Goal: Transaction & Acquisition: Purchase product/service

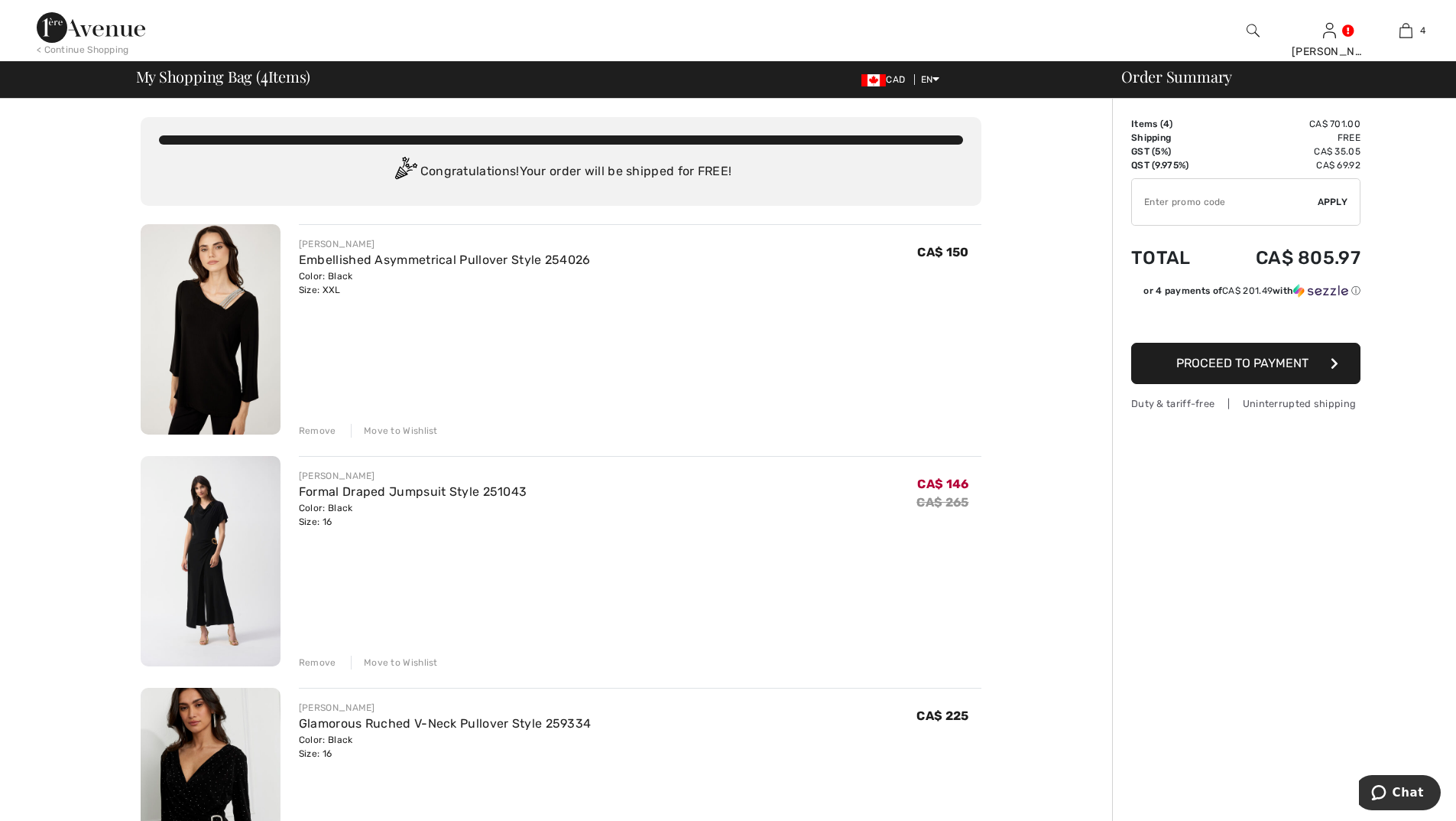
click at [422, 658] on div "Move to Wishlist" at bounding box center [395, 661] width 88 height 14
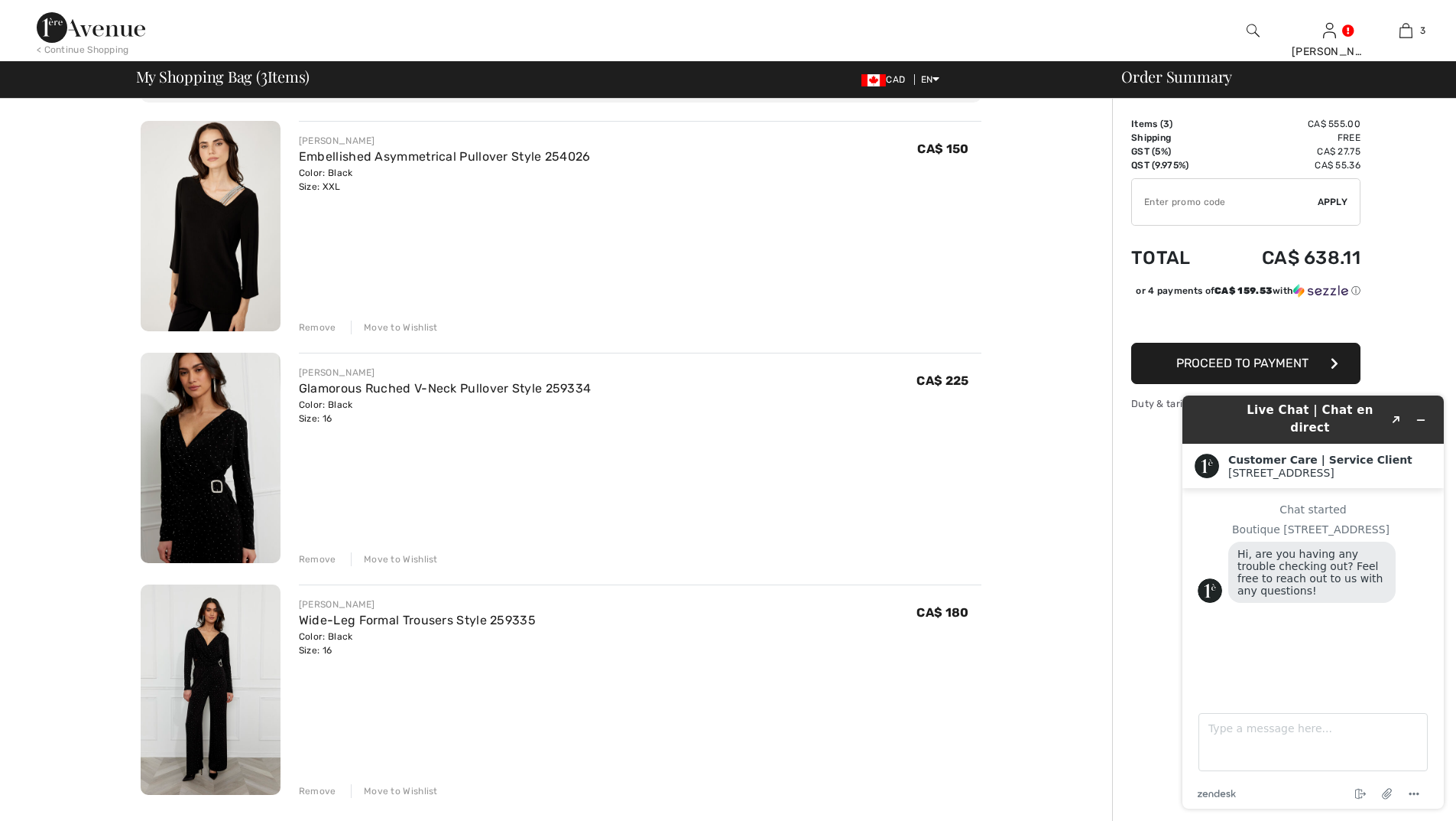
scroll to position [230, 0]
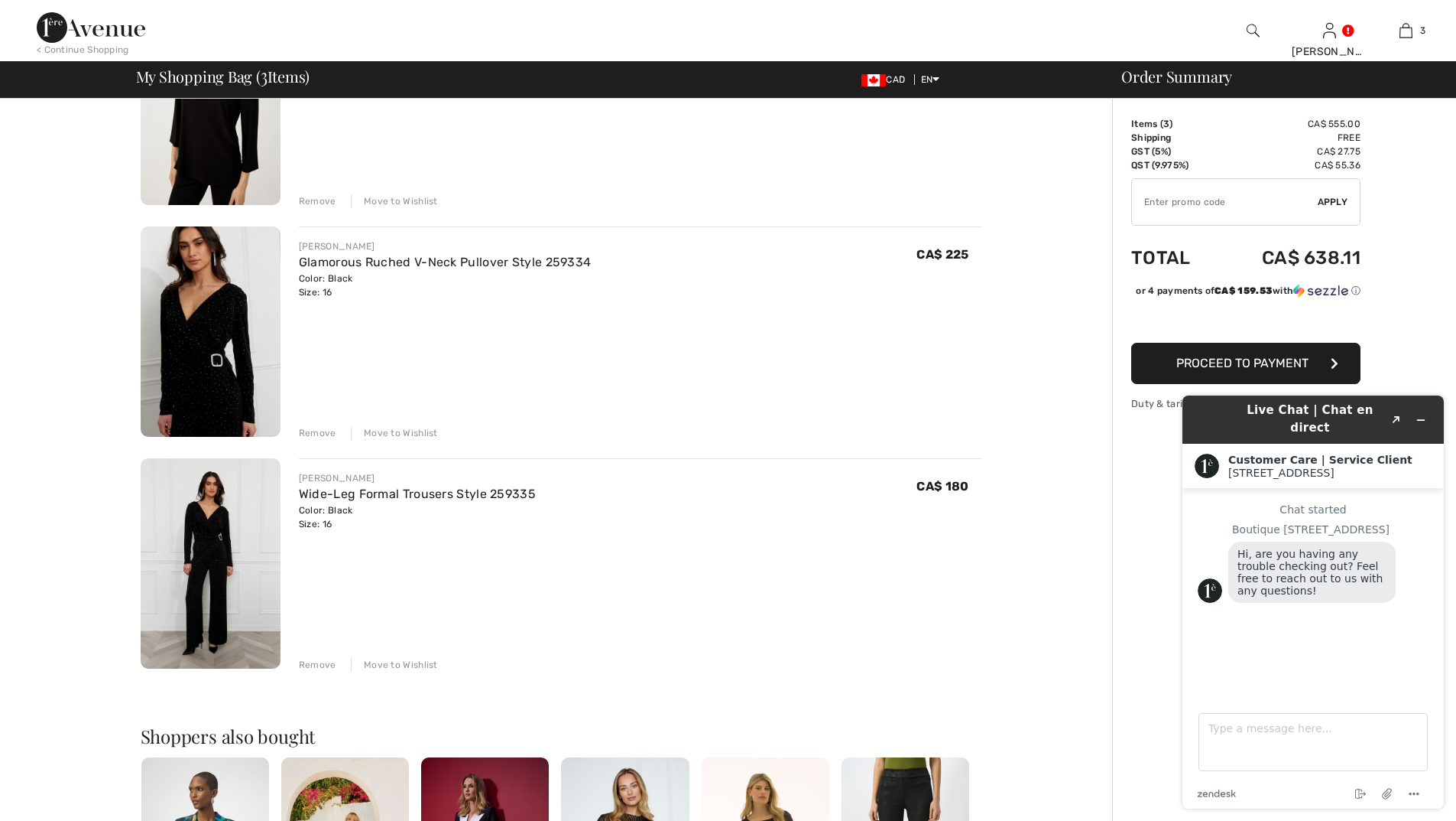
drag, startPoint x: 680, startPoint y: 597, endPoint x: 555, endPoint y: 521, distance: 146.3
click at [678, 597] on div "FRANK LYMAN Wide-Leg Formal Trousers Style 259335 Color: Black Size: 16 Final S…" at bounding box center [640, 565] width 683 height 213
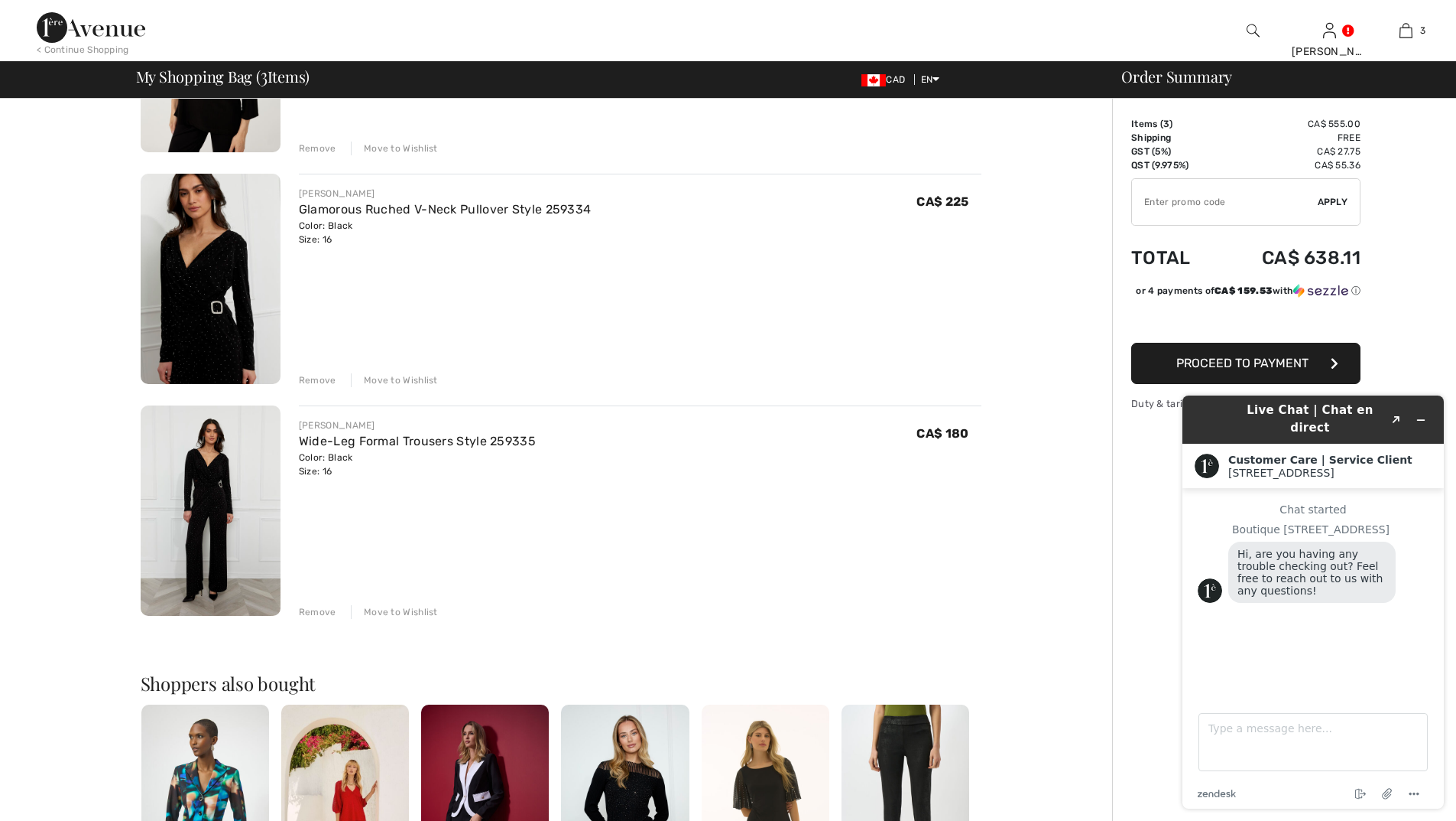
scroll to position [306, 0]
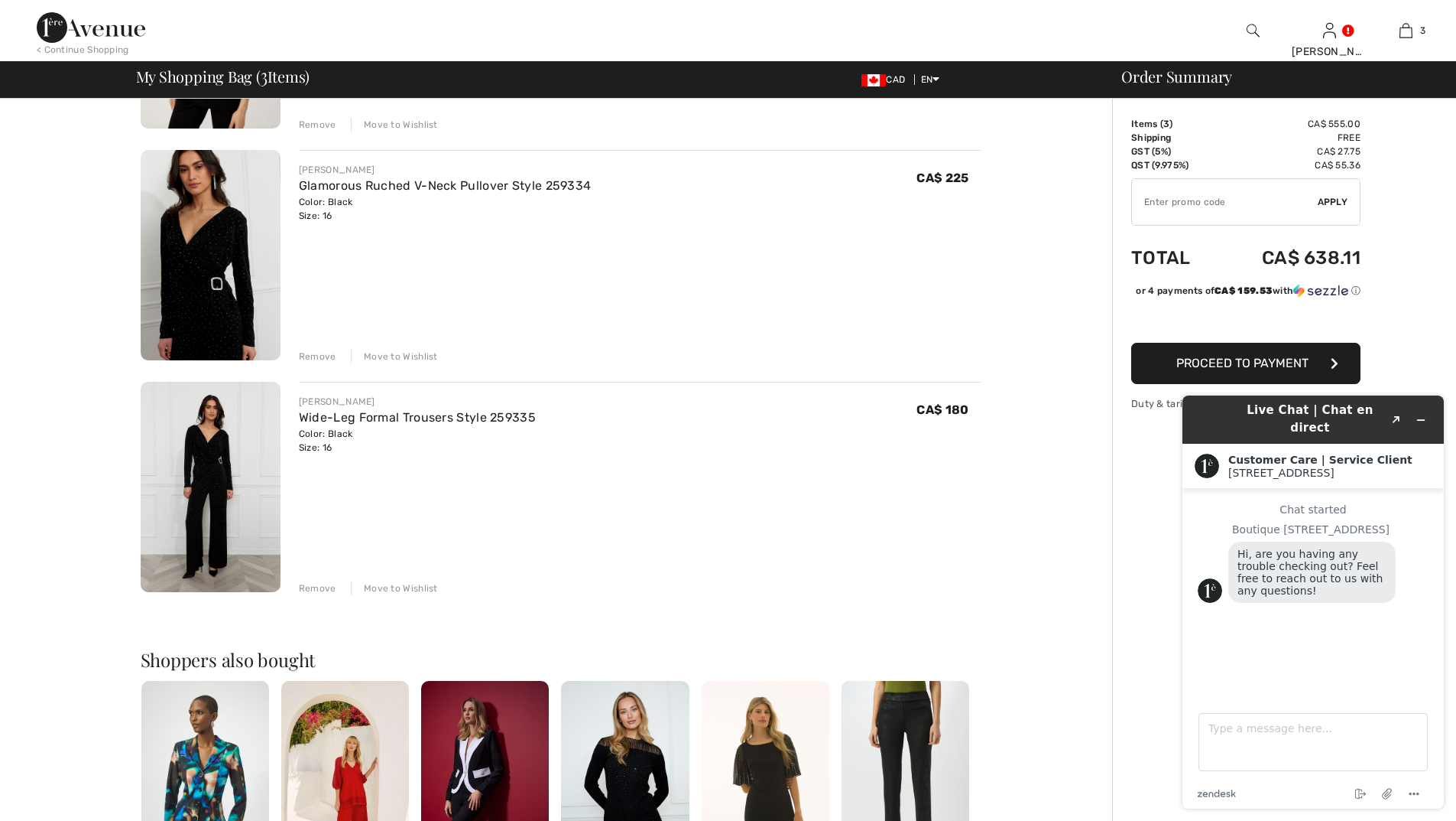
click at [1198, 359] on span "Proceed to Payment" at bounding box center [1242, 363] width 132 height 15
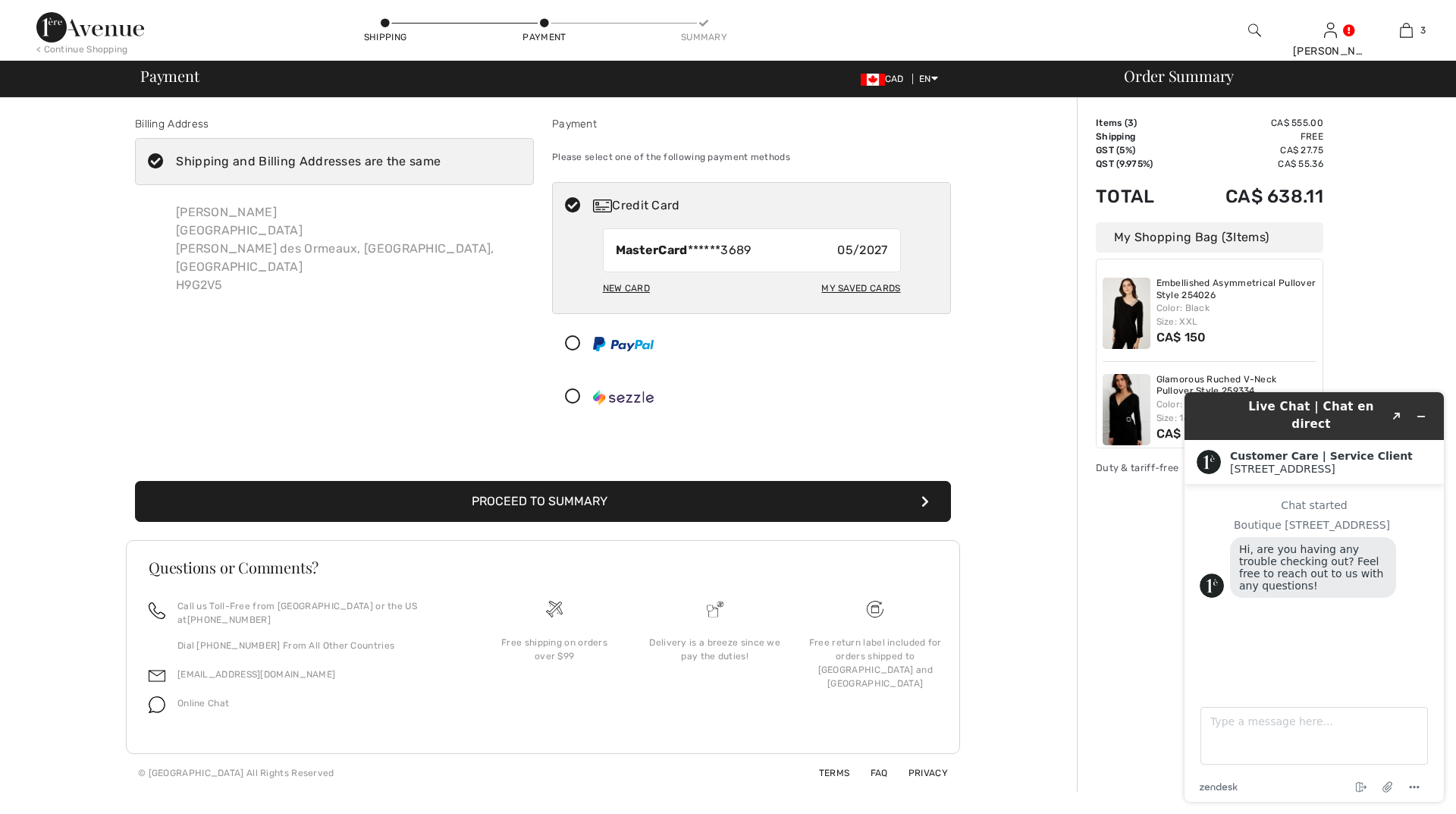
click at [622, 284] on div "New Card" at bounding box center [626, 288] width 47 height 26
radio input "true"
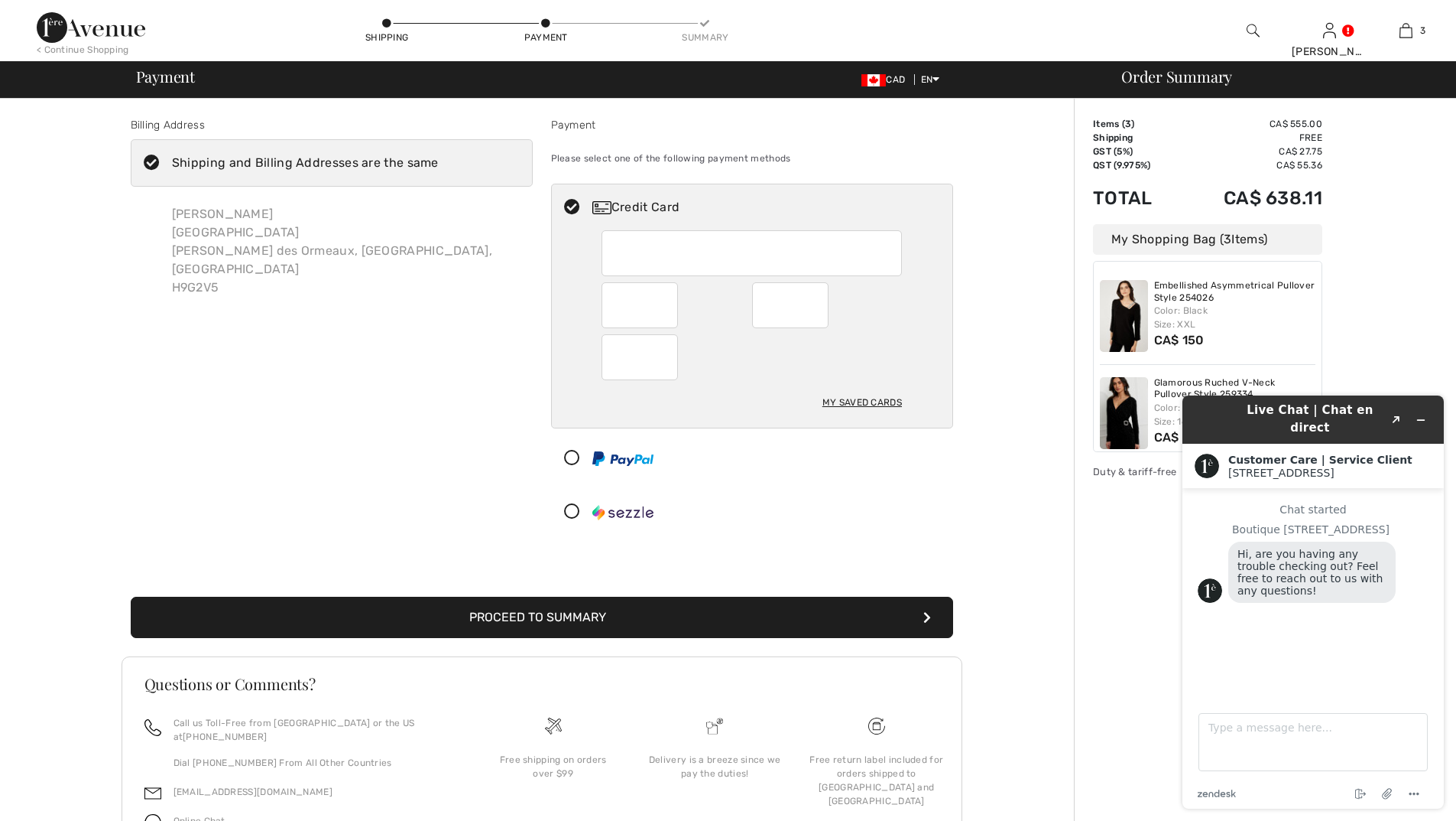
click at [641, 618] on button "Proceed to Summary" at bounding box center [542, 617] width 822 height 41
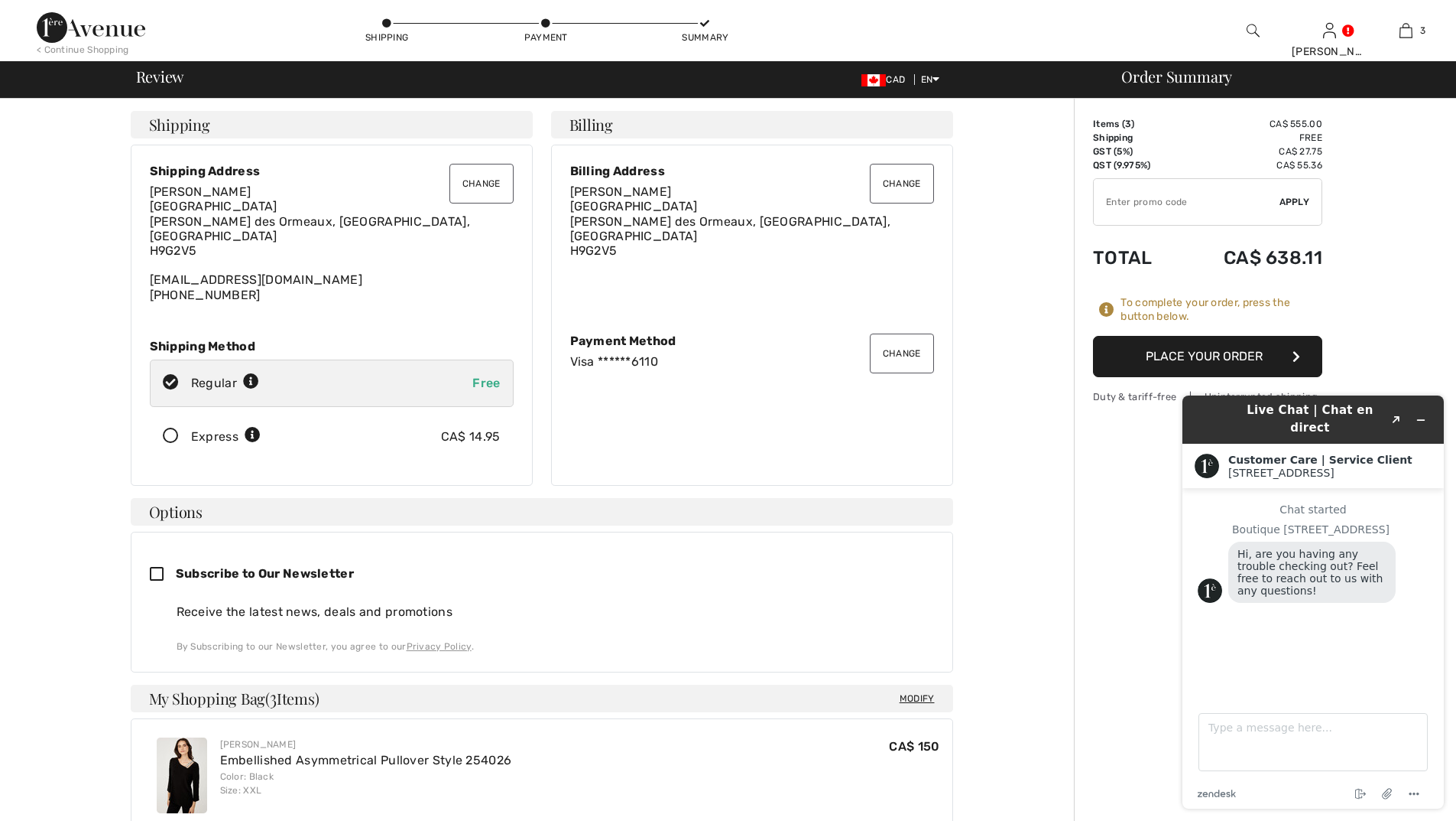
click at [1182, 350] on button "Place Your Order" at bounding box center [1208, 356] width 230 height 41
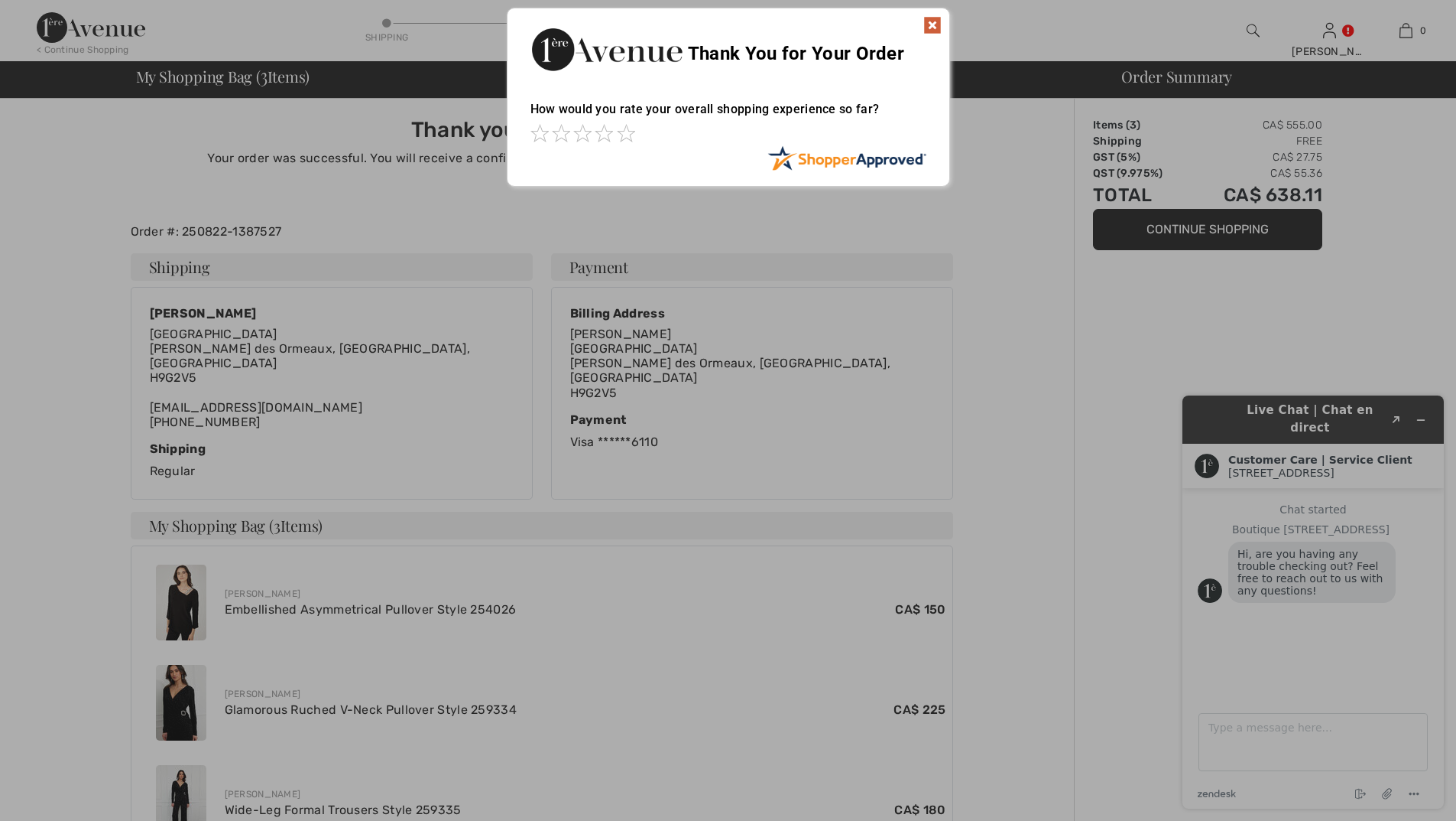
click at [937, 26] on img at bounding box center [933, 26] width 18 height 18
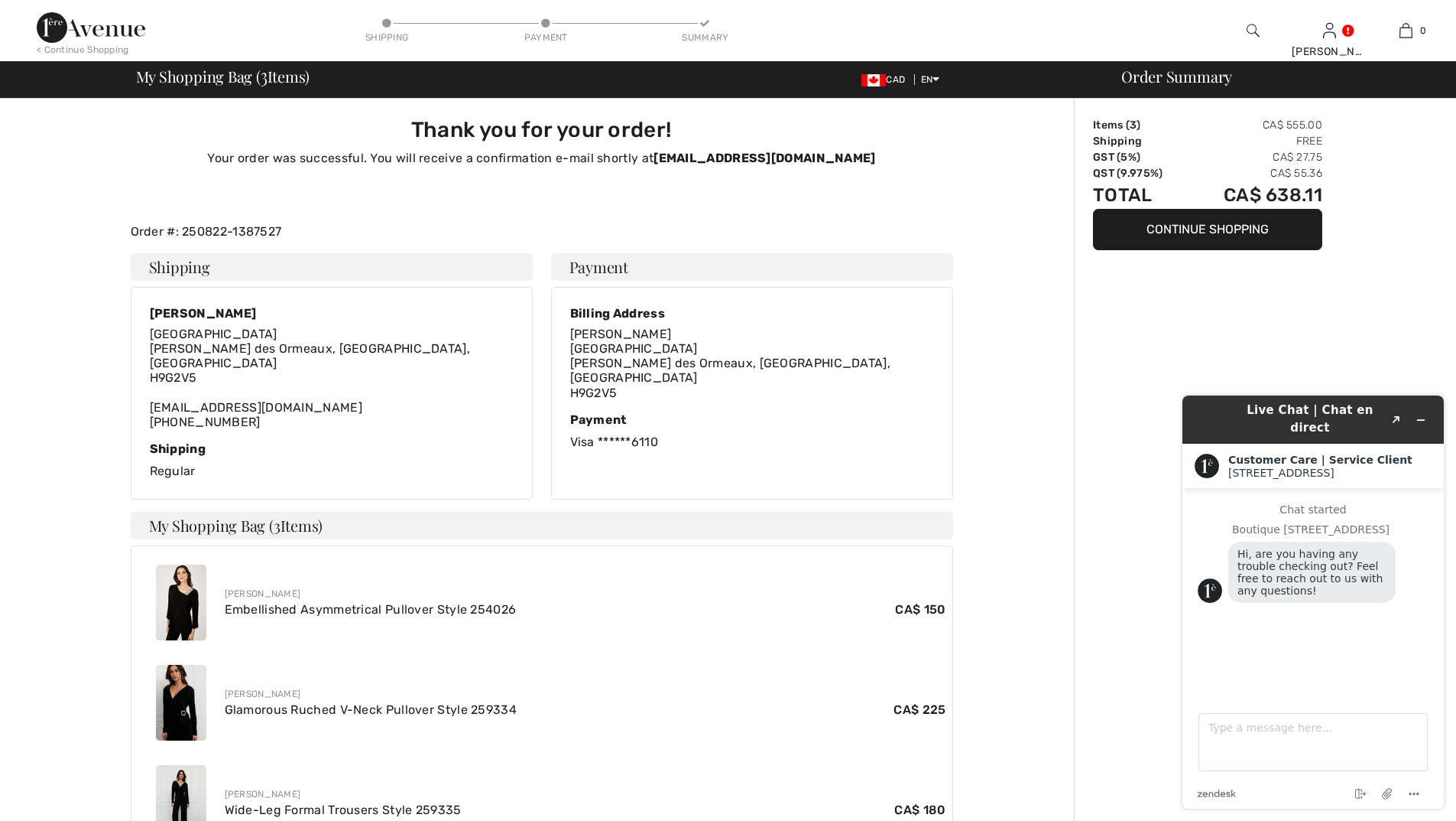
click at [83, 29] on img at bounding box center [90, 27] width 108 height 31
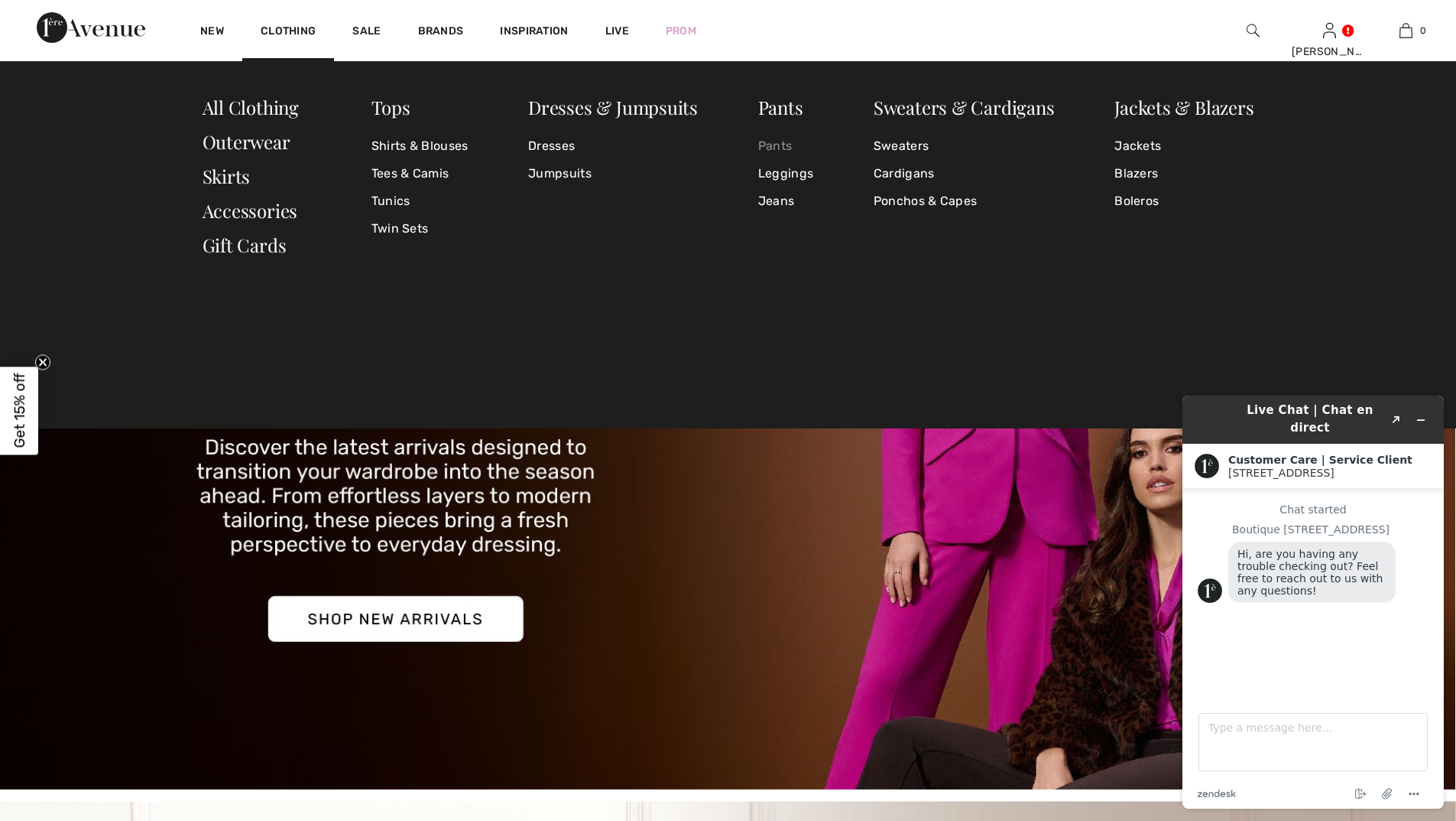
click at [766, 140] on link "Pants" at bounding box center [786, 146] width 55 height 27
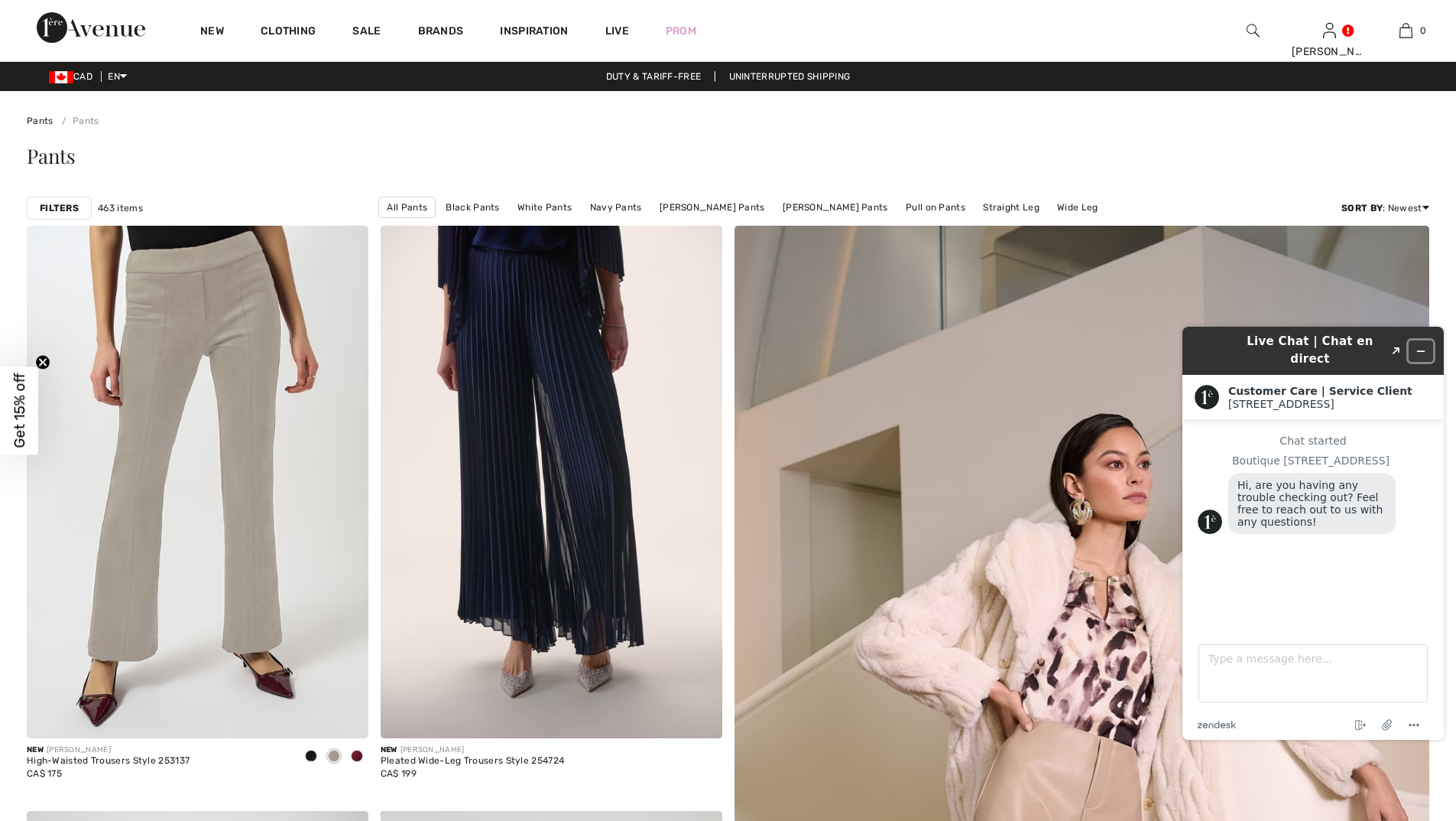
click at [1425, 348] on button "Minimize widget" at bounding box center [1420, 350] width 25 height 21
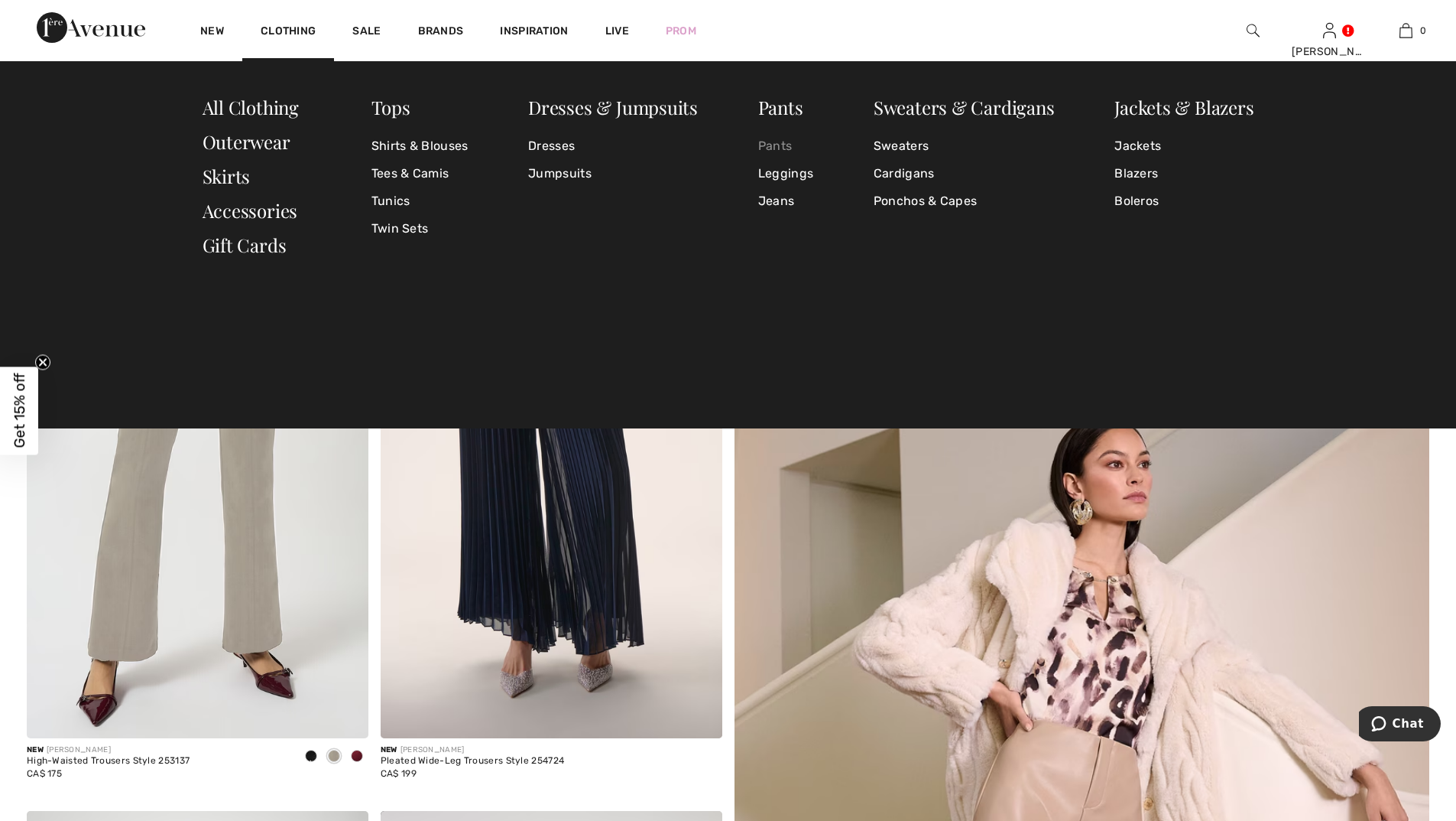
click at [780, 144] on link "Pants" at bounding box center [786, 146] width 55 height 27
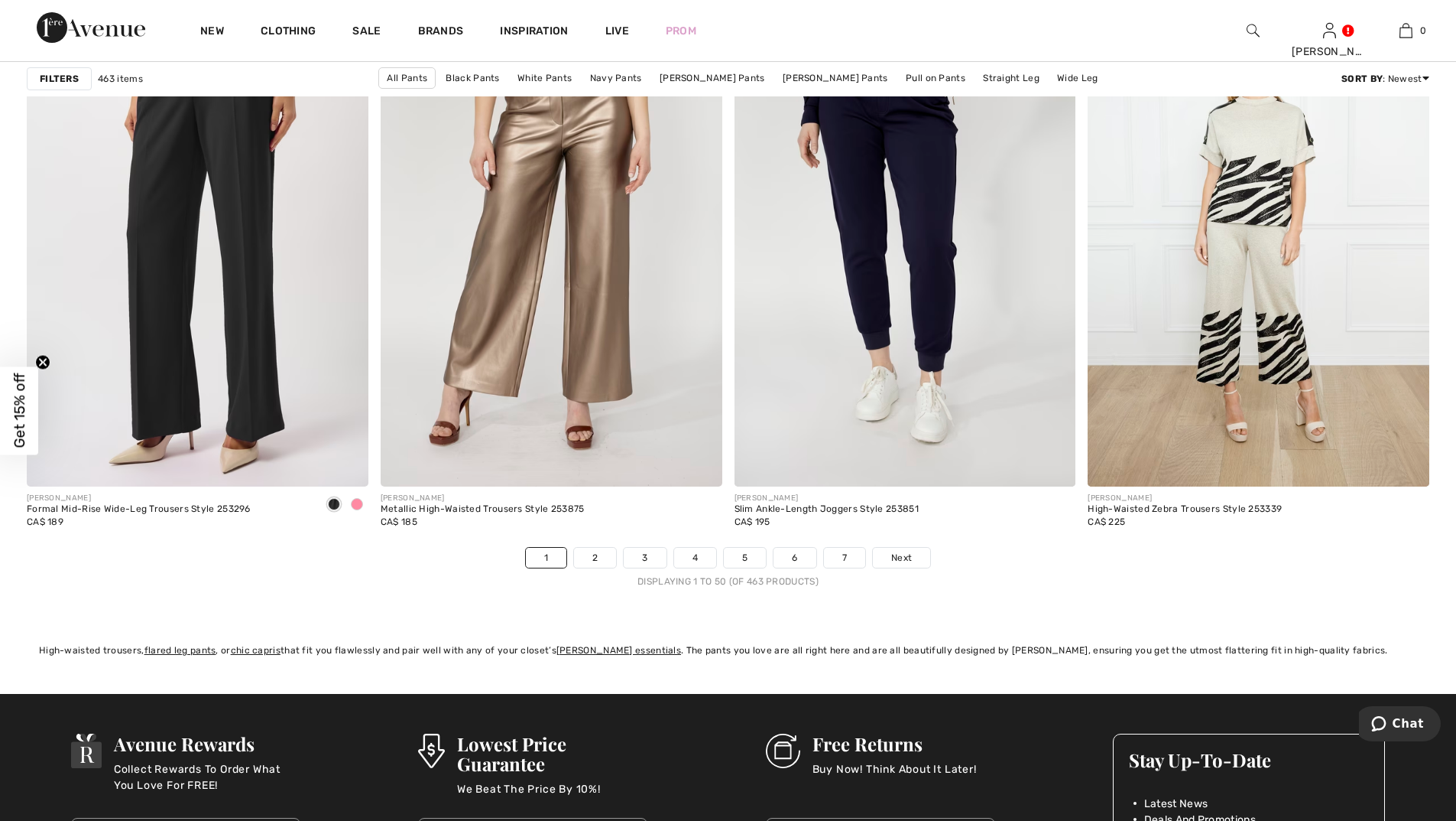
scroll to position [8718, 0]
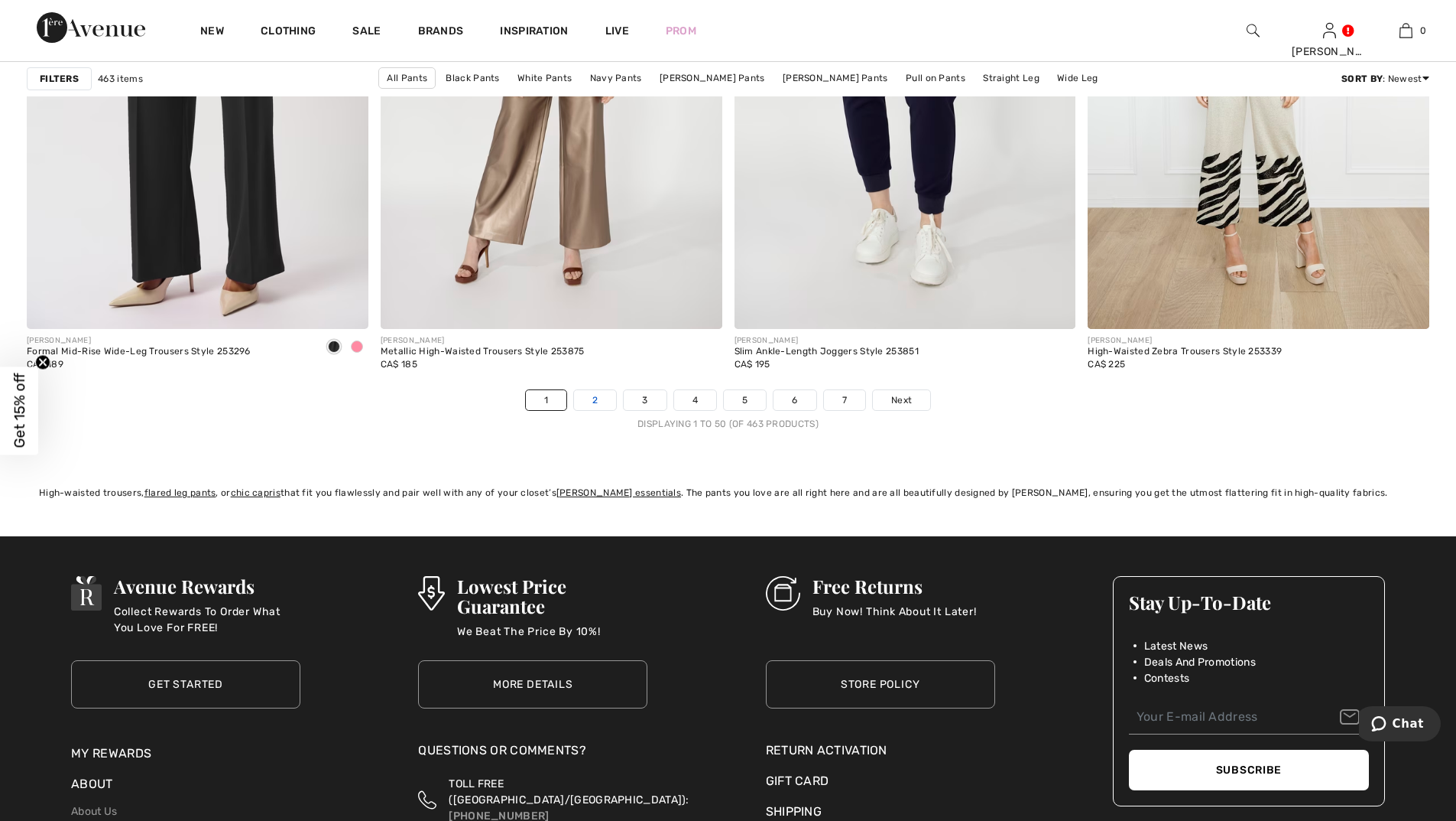
click at [594, 404] on link "2" at bounding box center [595, 400] width 42 height 20
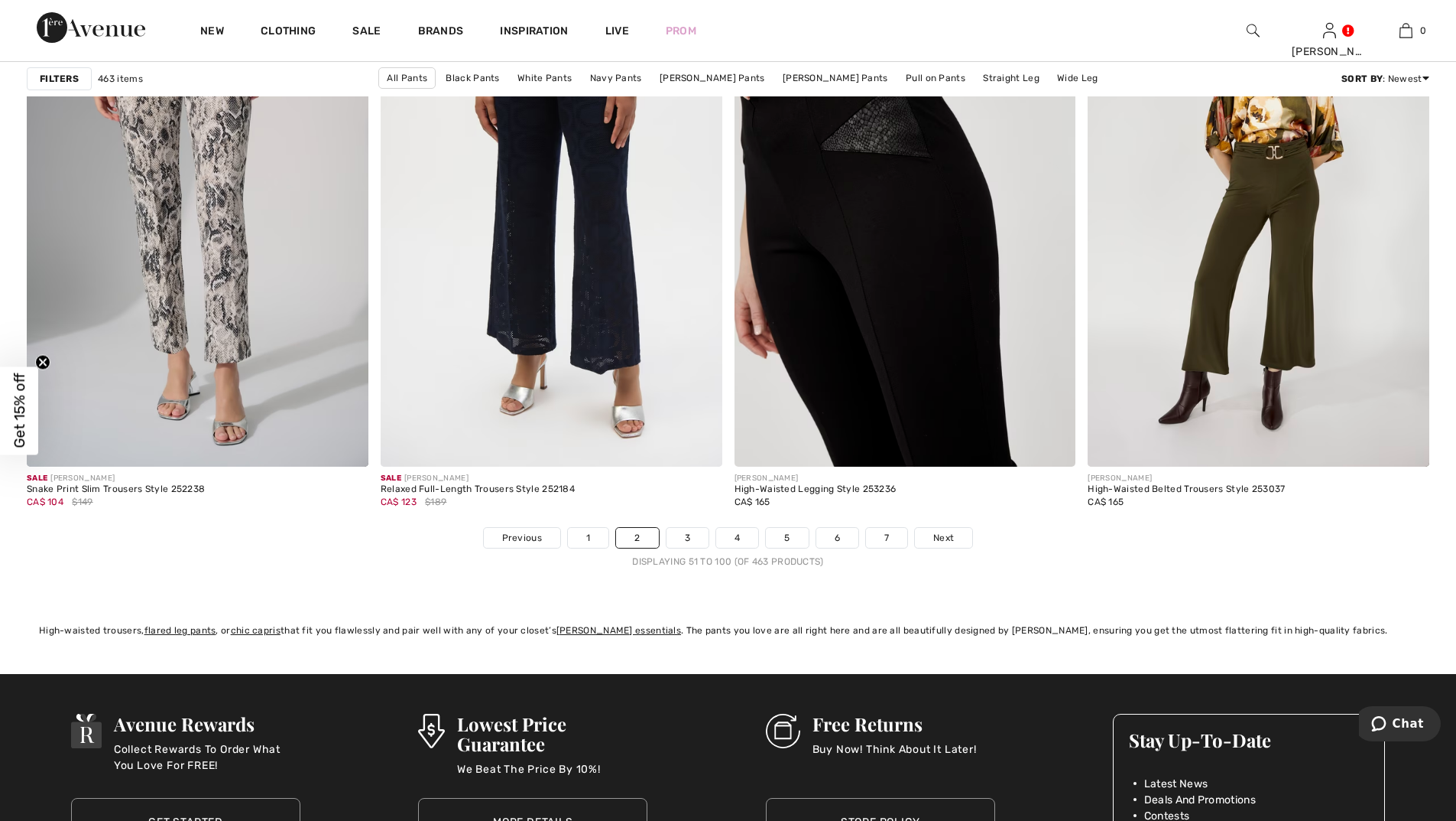
scroll to position [8718, 0]
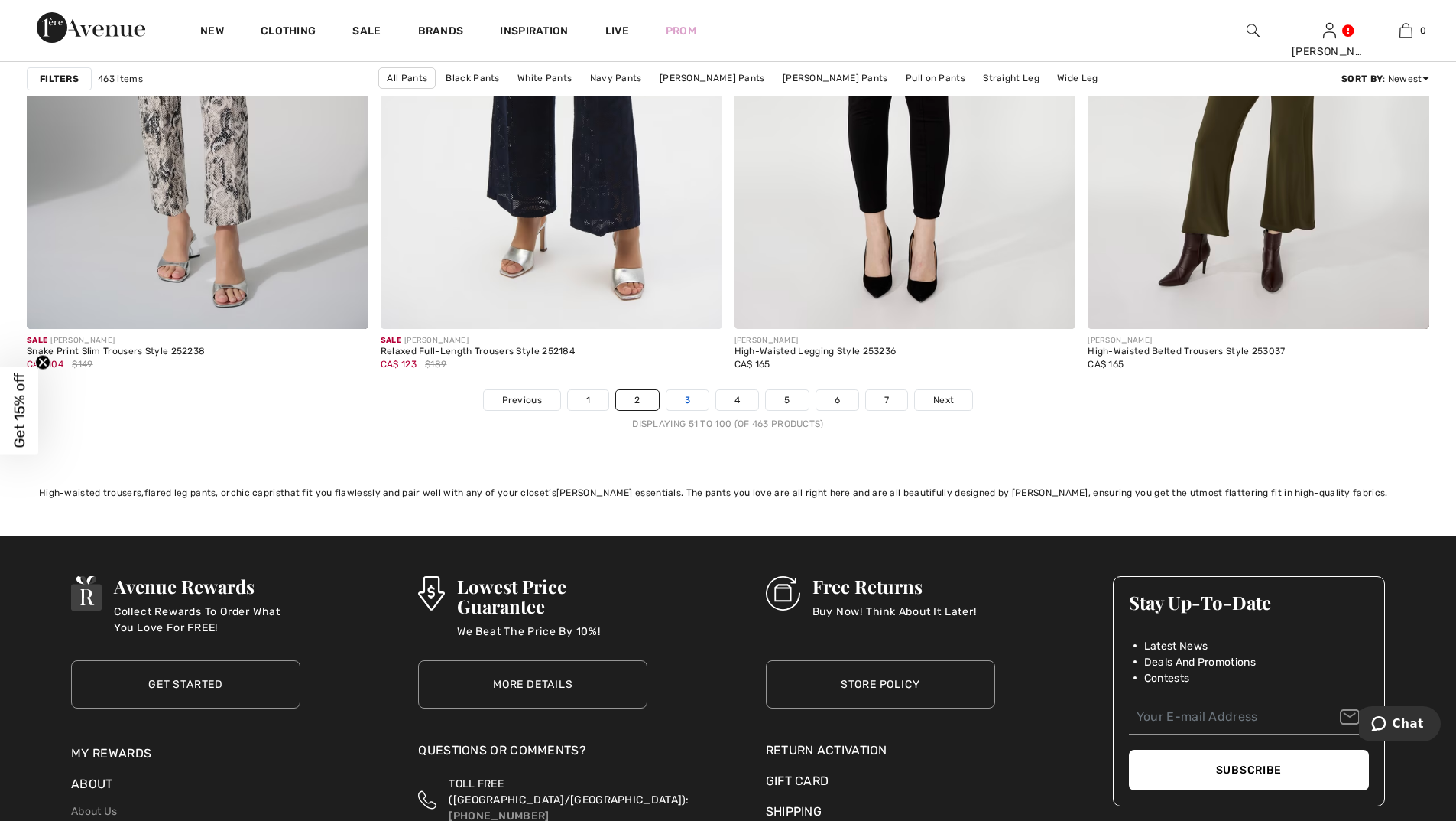
click at [687, 401] on link "3" at bounding box center [687, 400] width 42 height 20
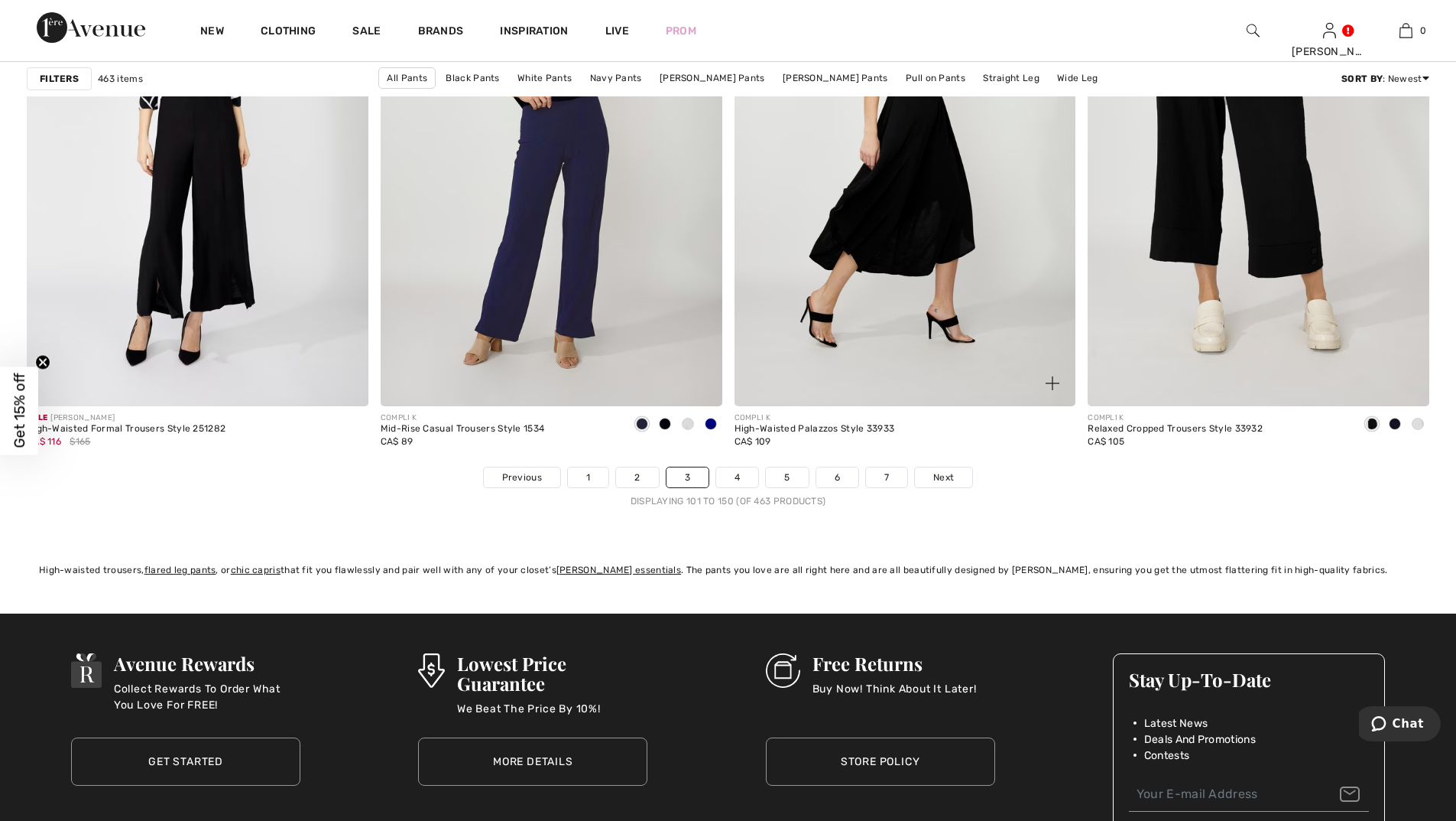
scroll to position [8641, 0]
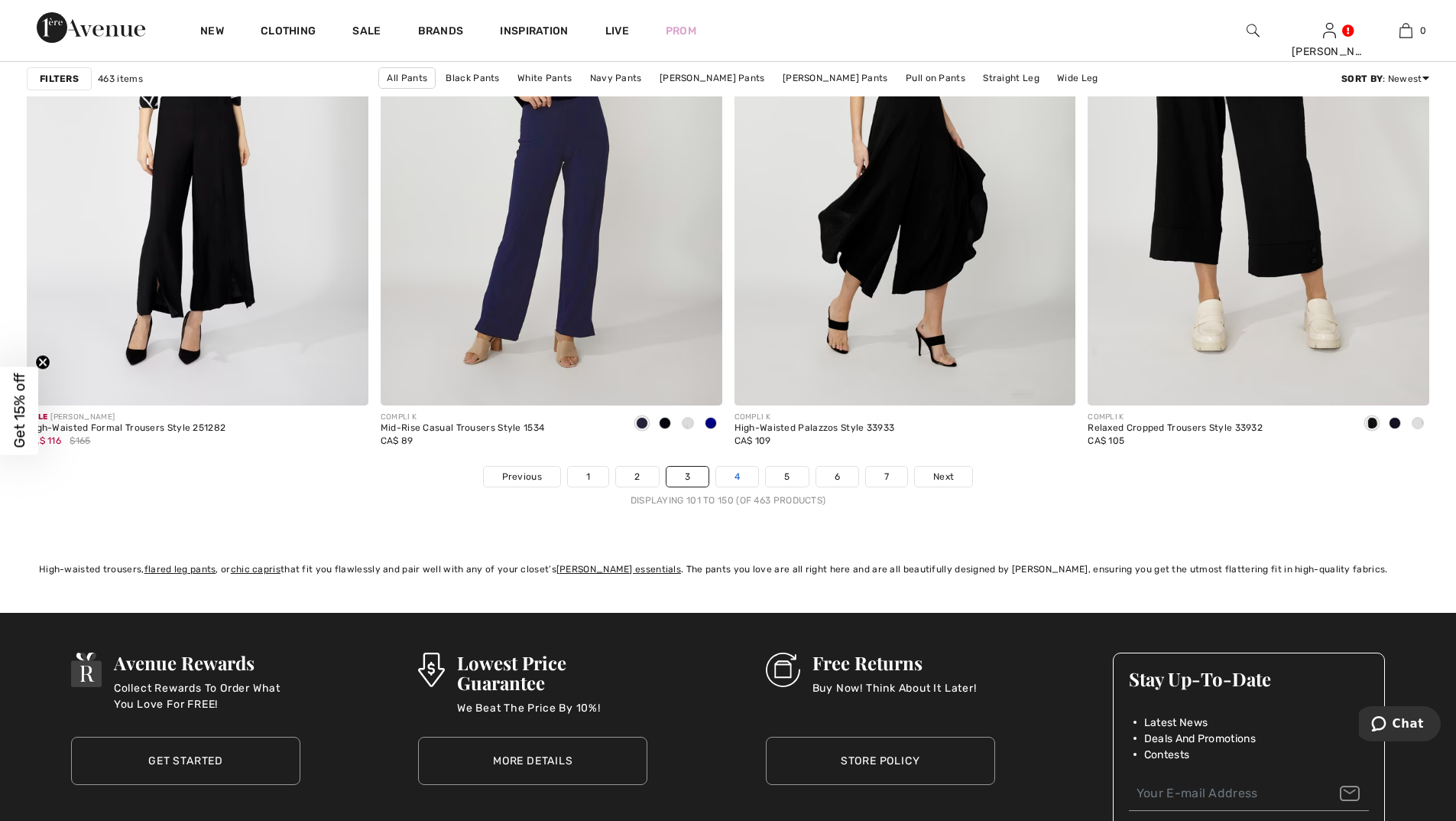
click at [748, 475] on link "4" at bounding box center [738, 476] width 42 height 20
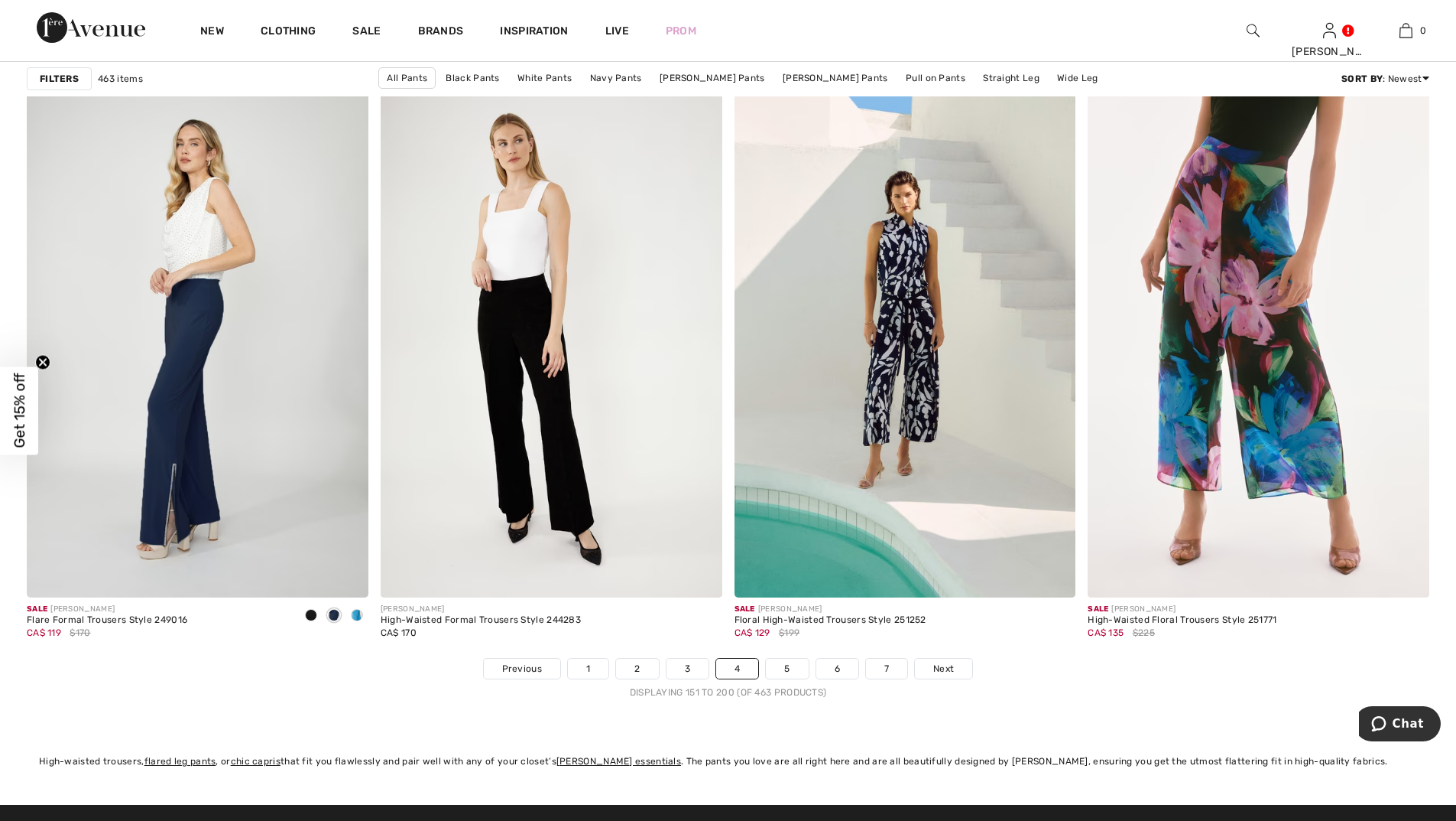
scroll to position [8489, 0]
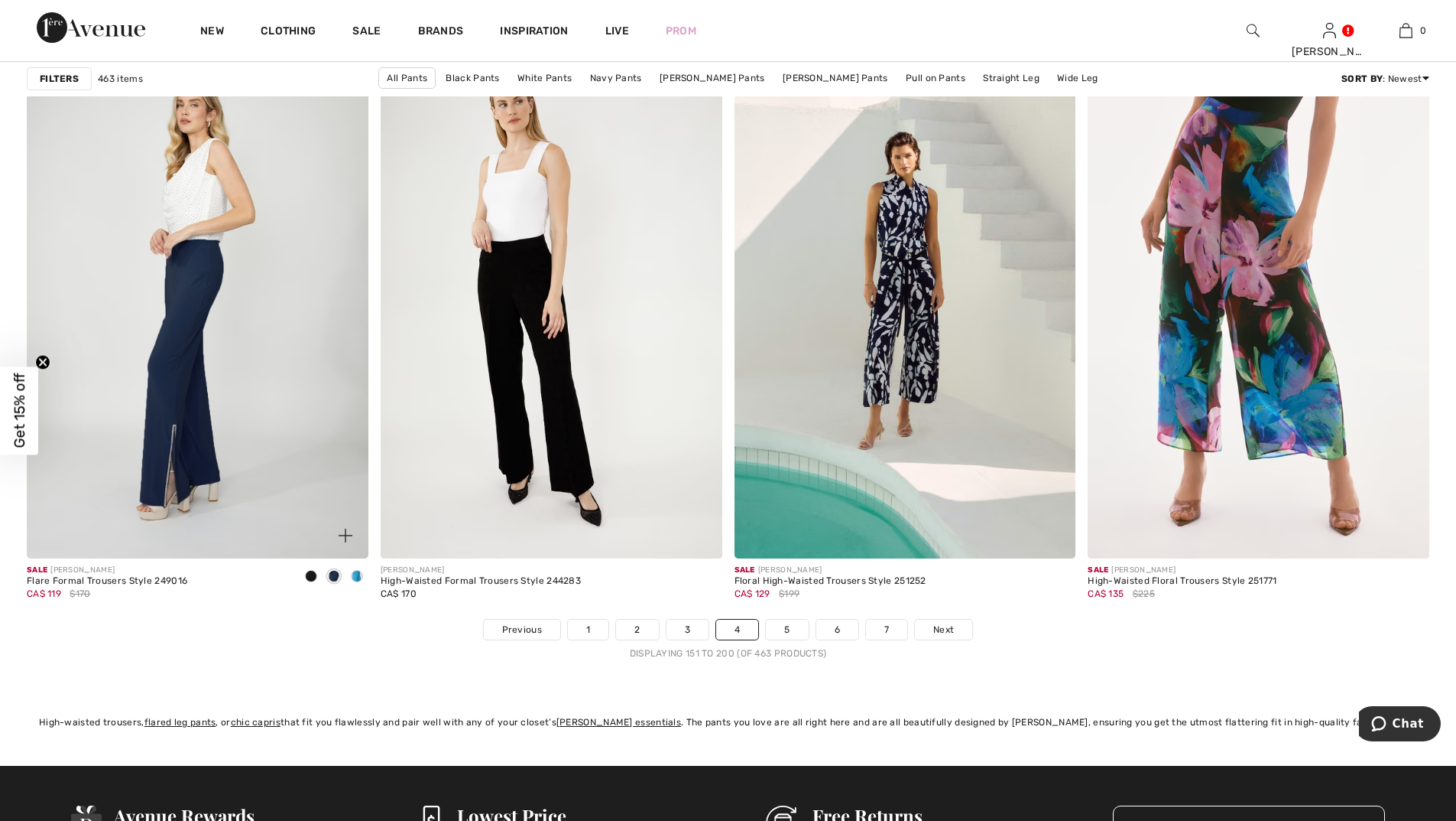
click at [199, 375] on img at bounding box center [197, 302] width 342 height 513
click at [787, 626] on link "5" at bounding box center [787, 629] width 42 height 20
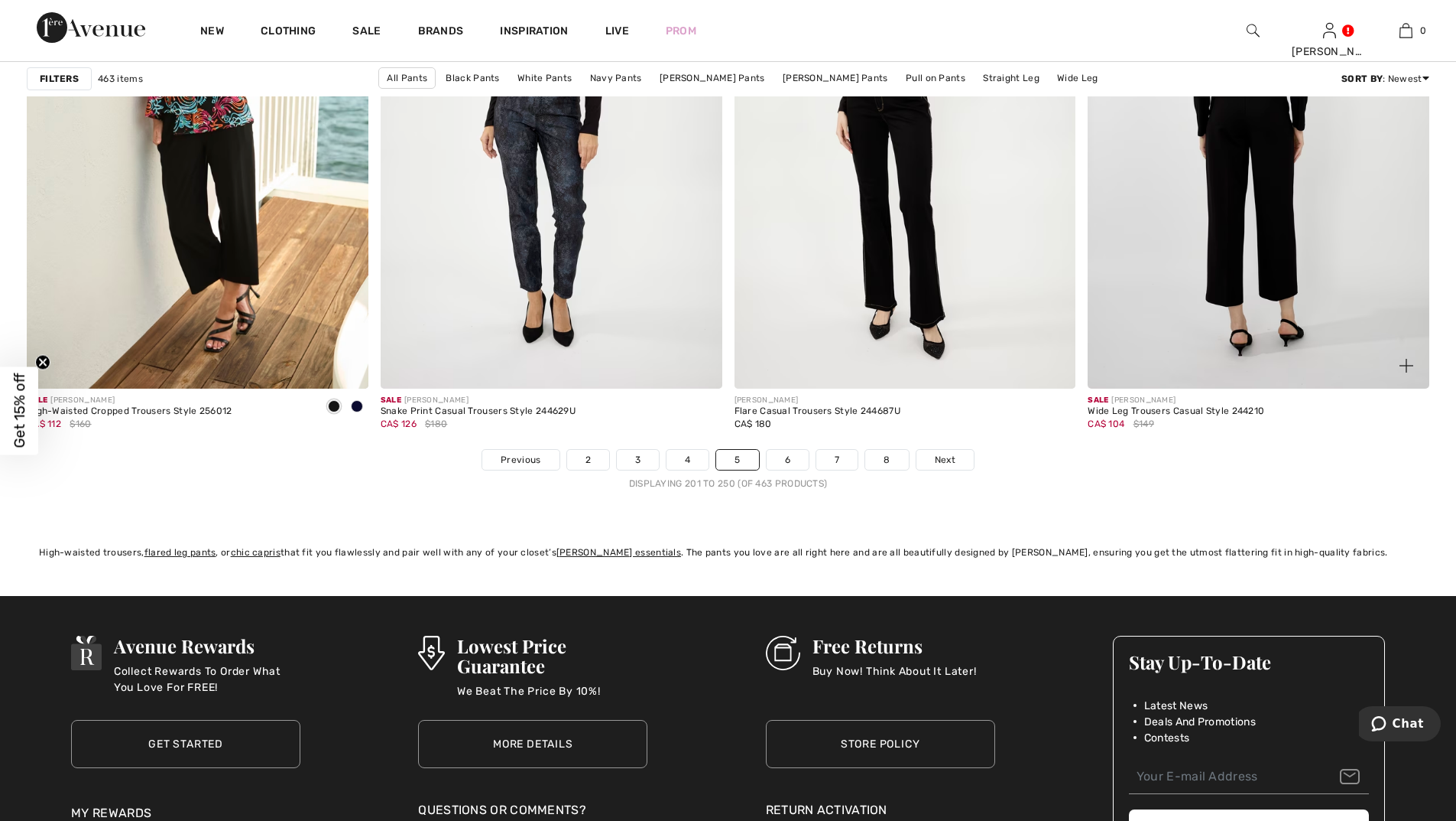
scroll to position [8795, 0]
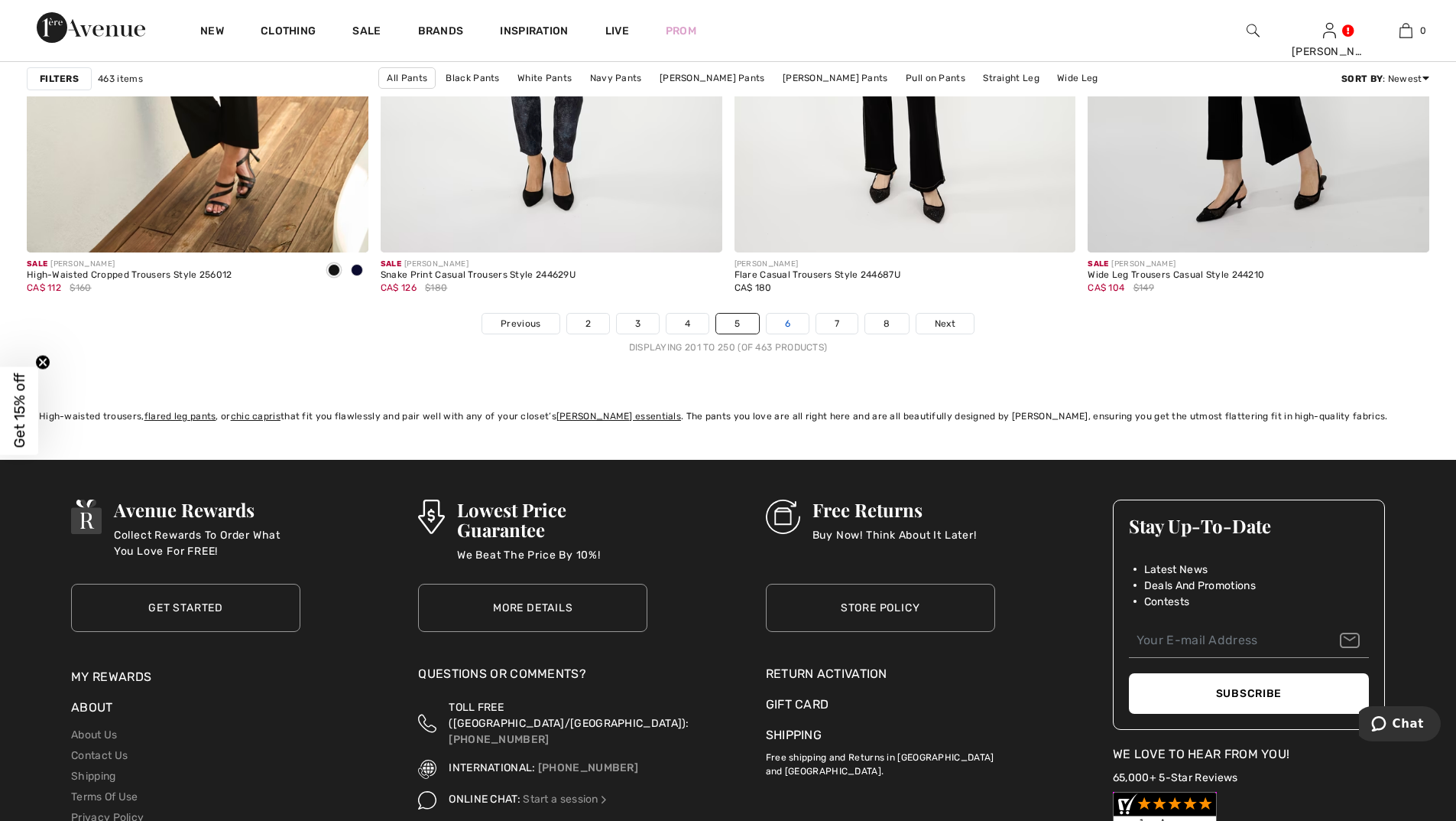
click at [787, 319] on link "6" at bounding box center [788, 324] width 42 height 20
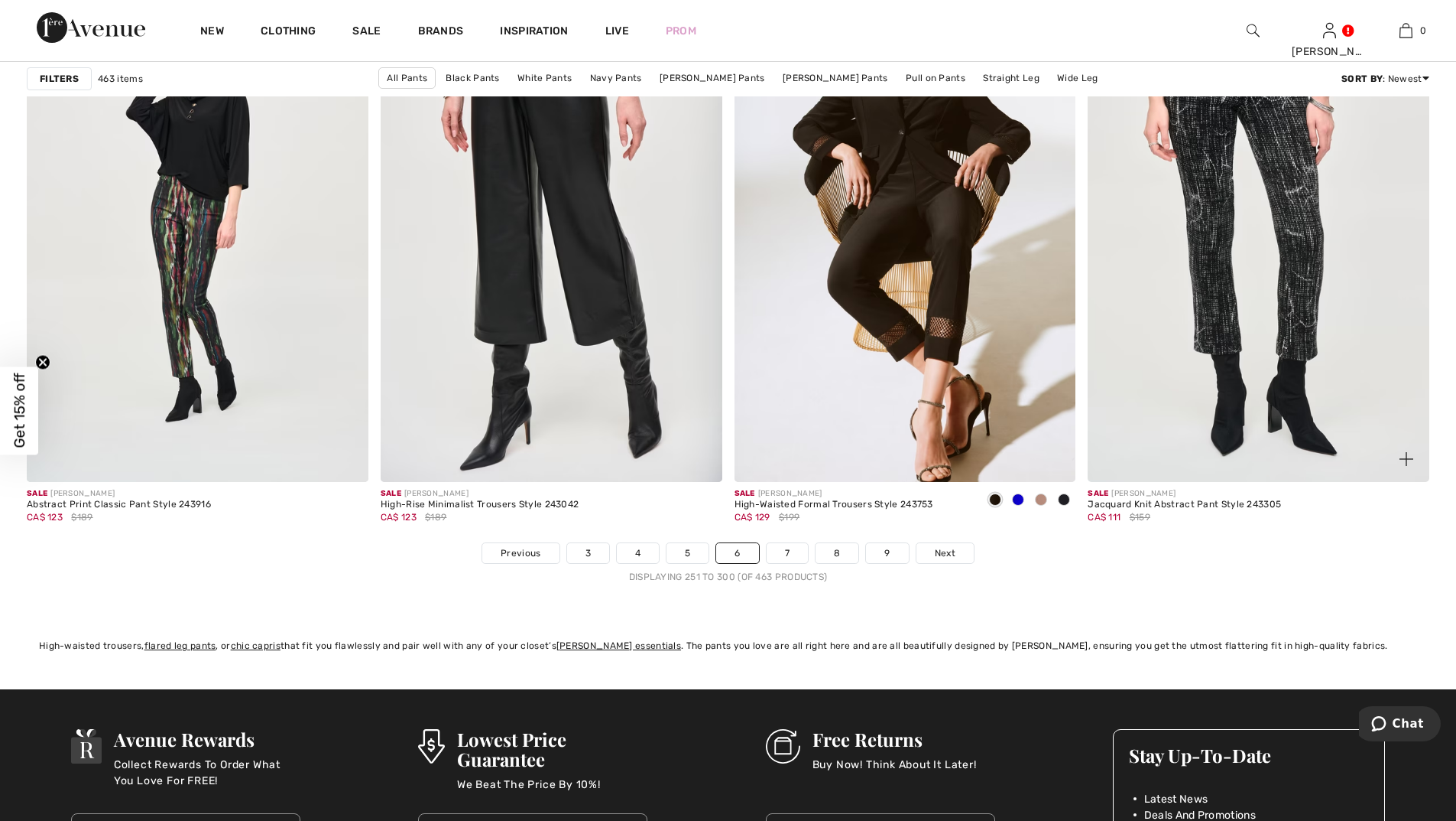
scroll to position [8871, 0]
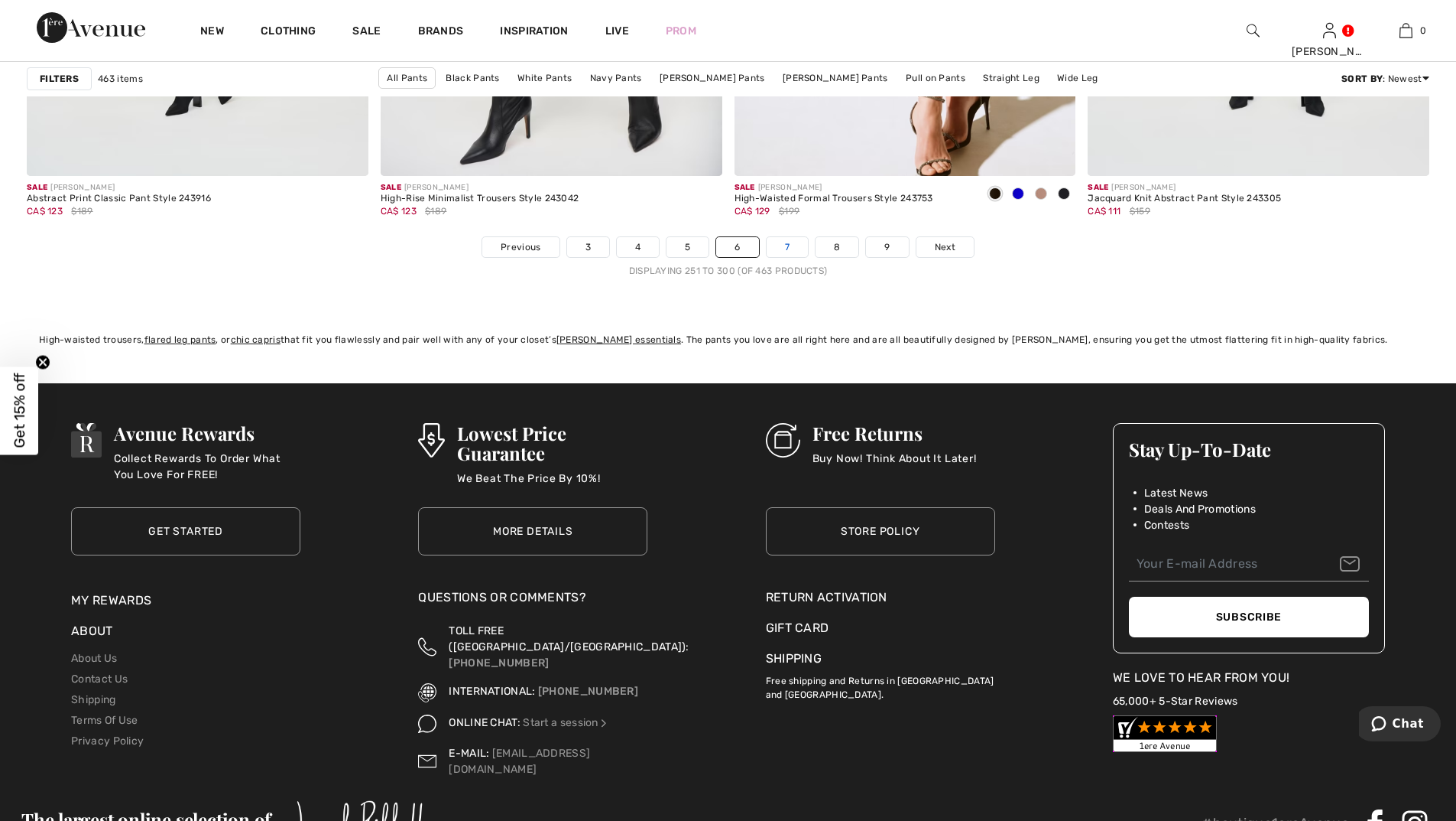
click at [788, 248] on link "7" at bounding box center [787, 247] width 41 height 20
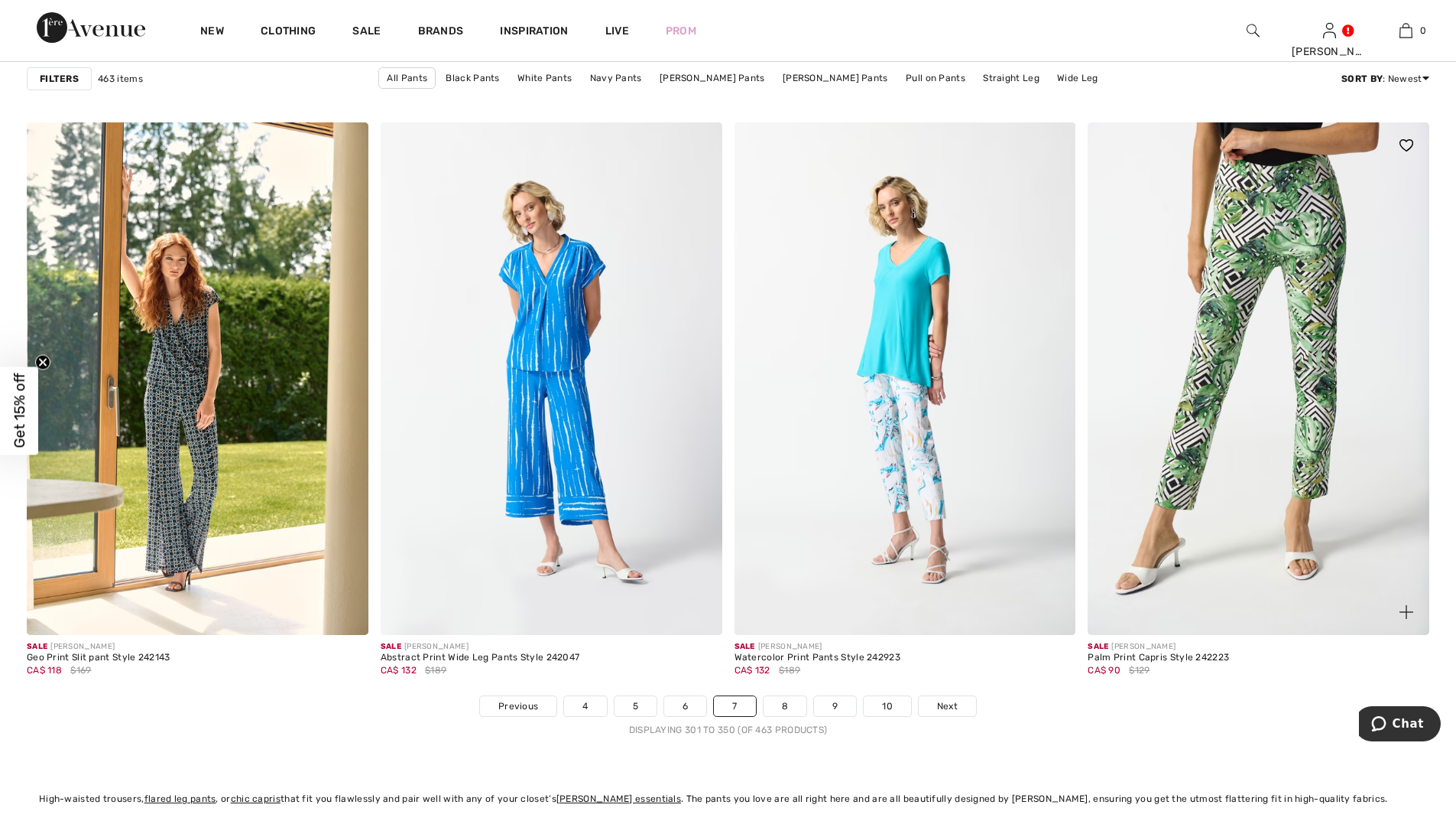
scroll to position [8641, 0]
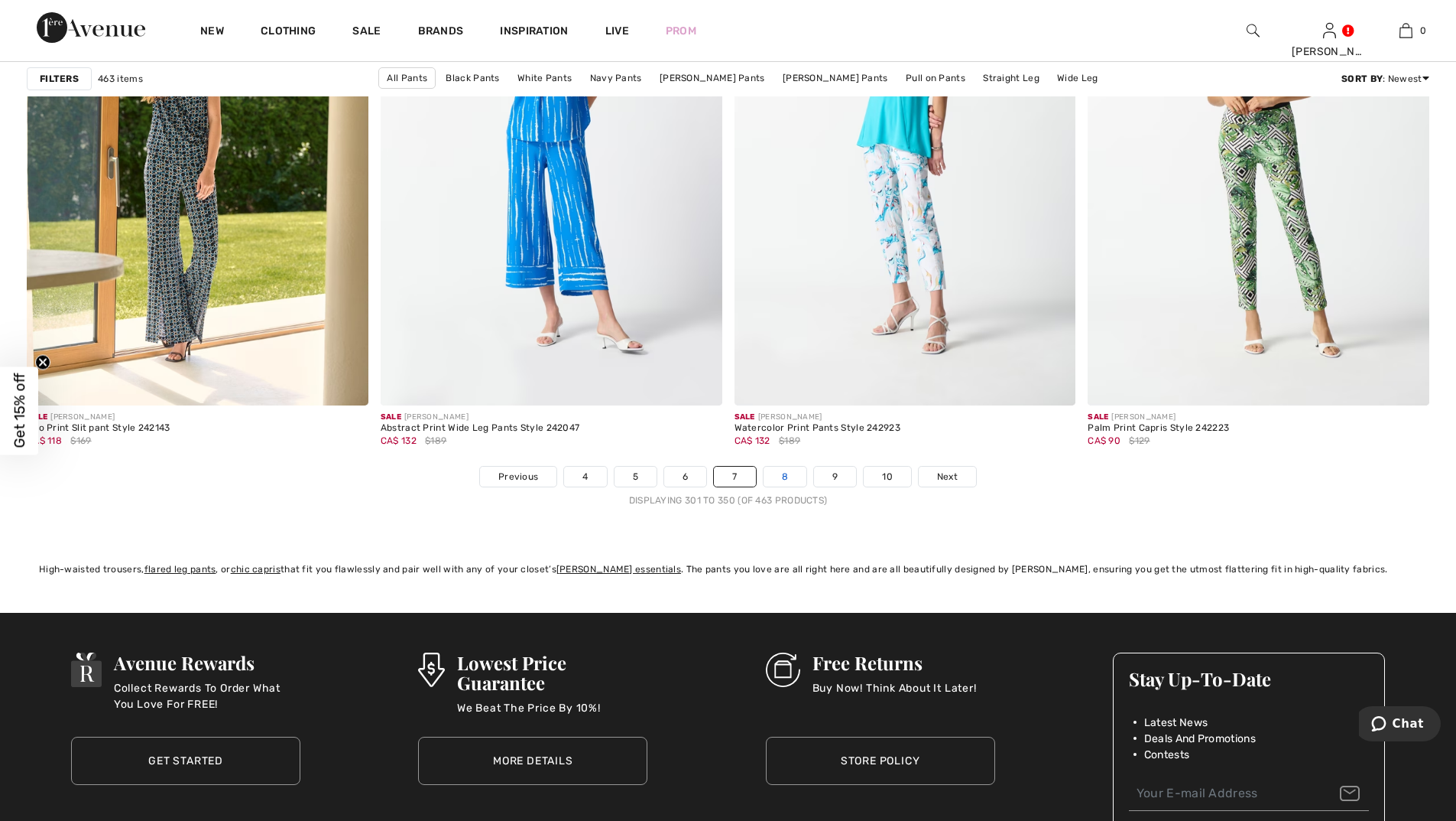
click at [783, 475] on link "8" at bounding box center [785, 476] width 43 height 20
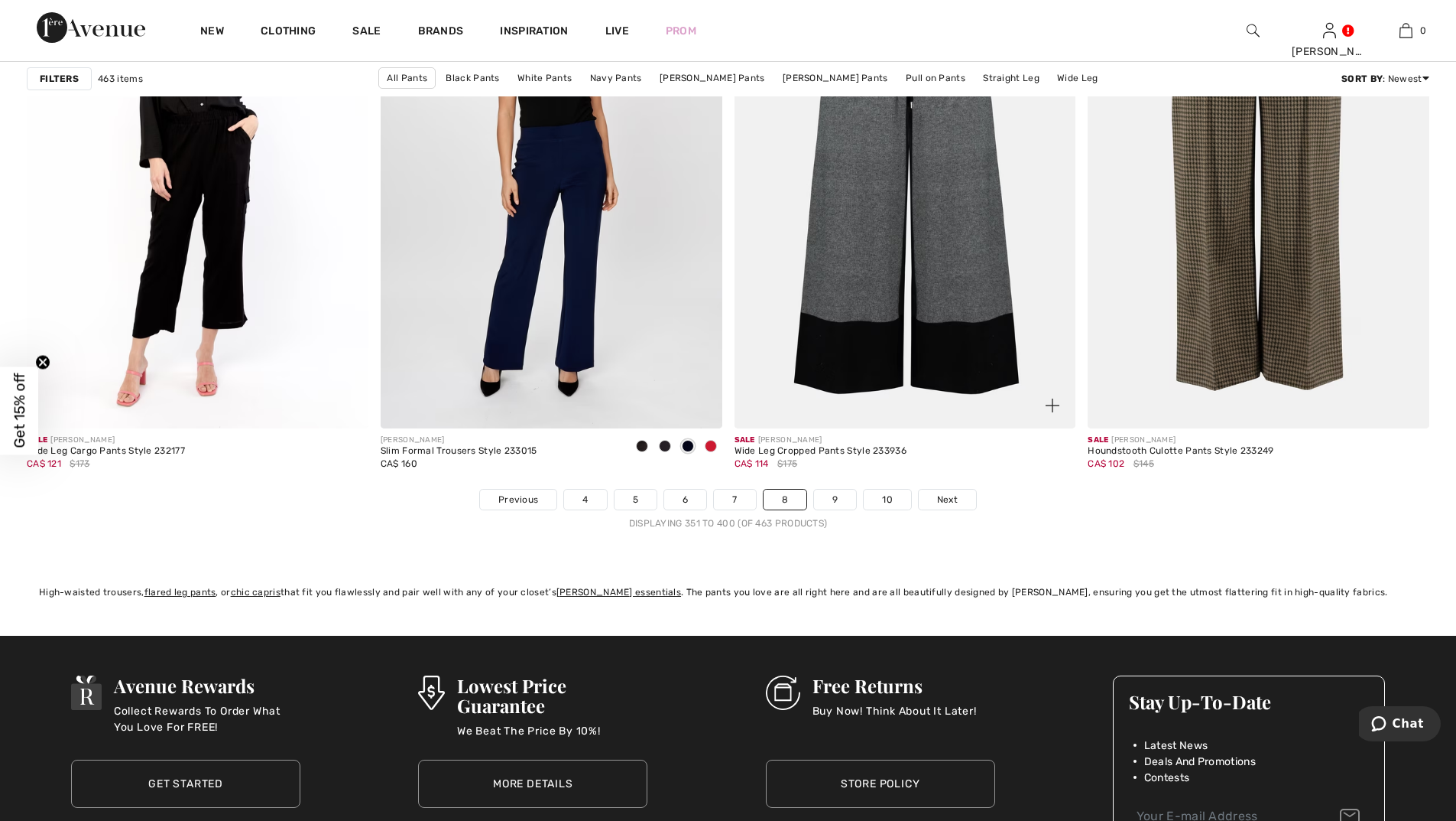
scroll to position [8718, 0]
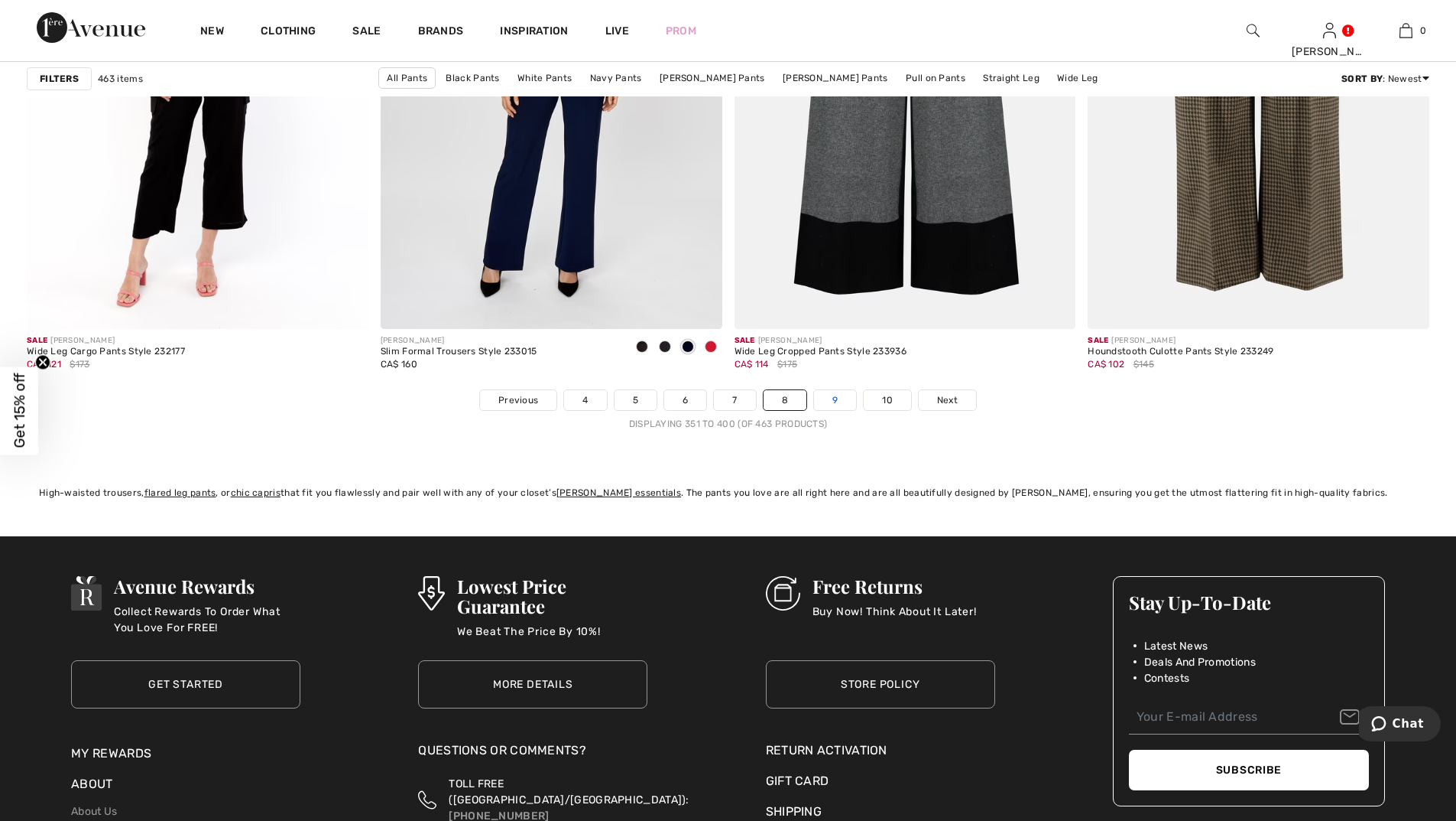
click at [828, 400] on link "9" at bounding box center [835, 400] width 42 height 20
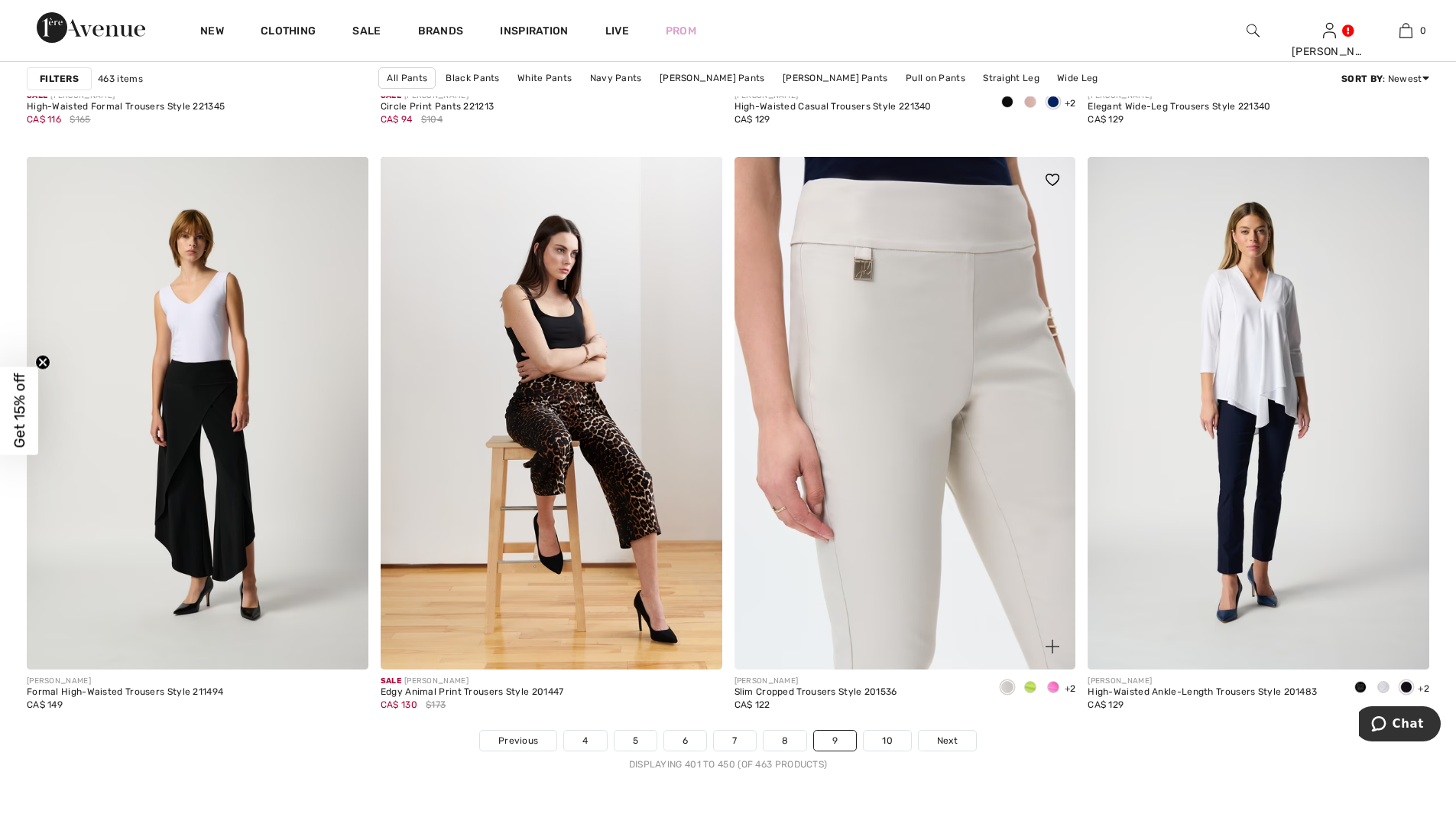
scroll to position [8413, 0]
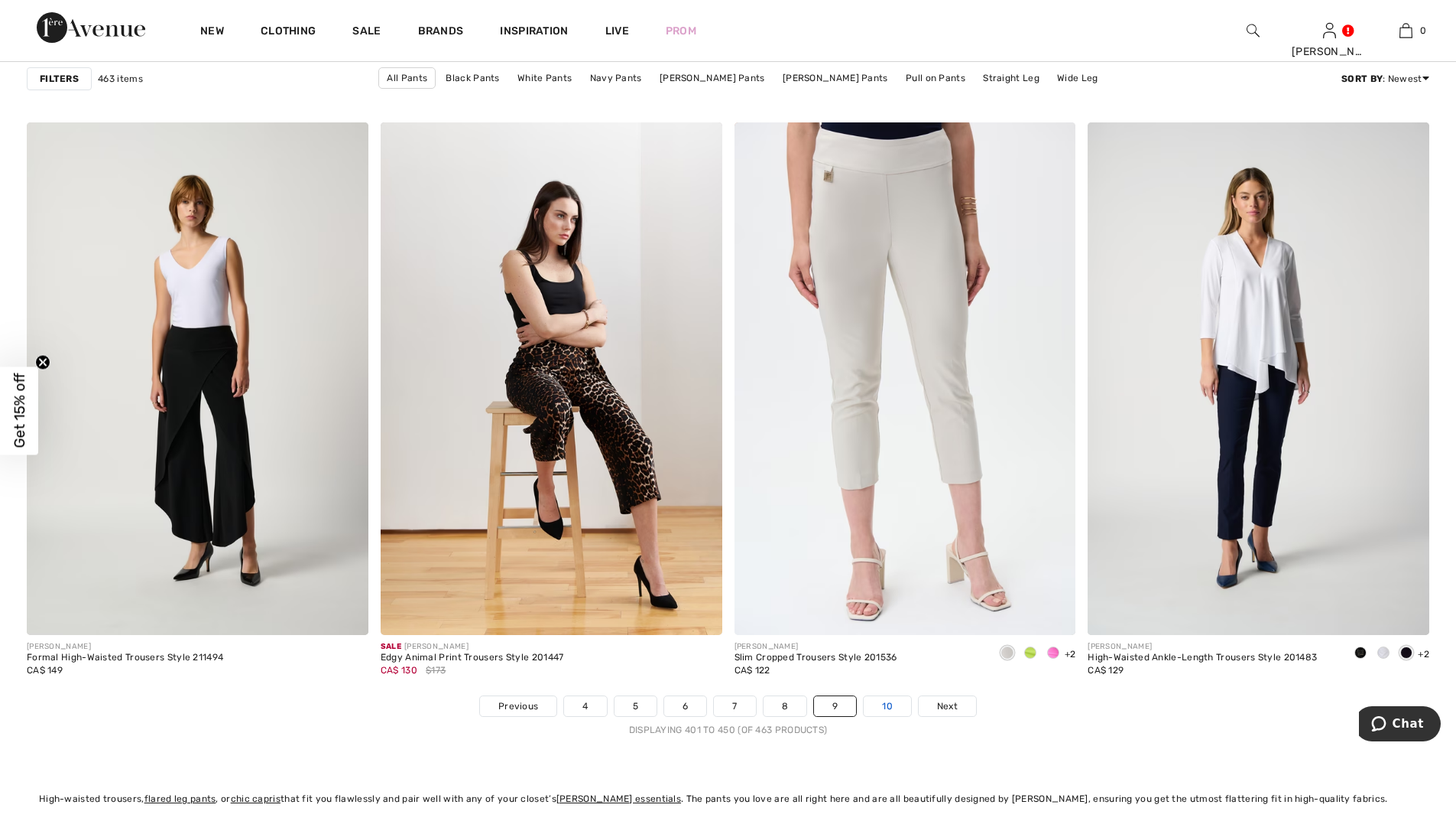
click at [894, 699] on link "10" at bounding box center [887, 706] width 47 height 20
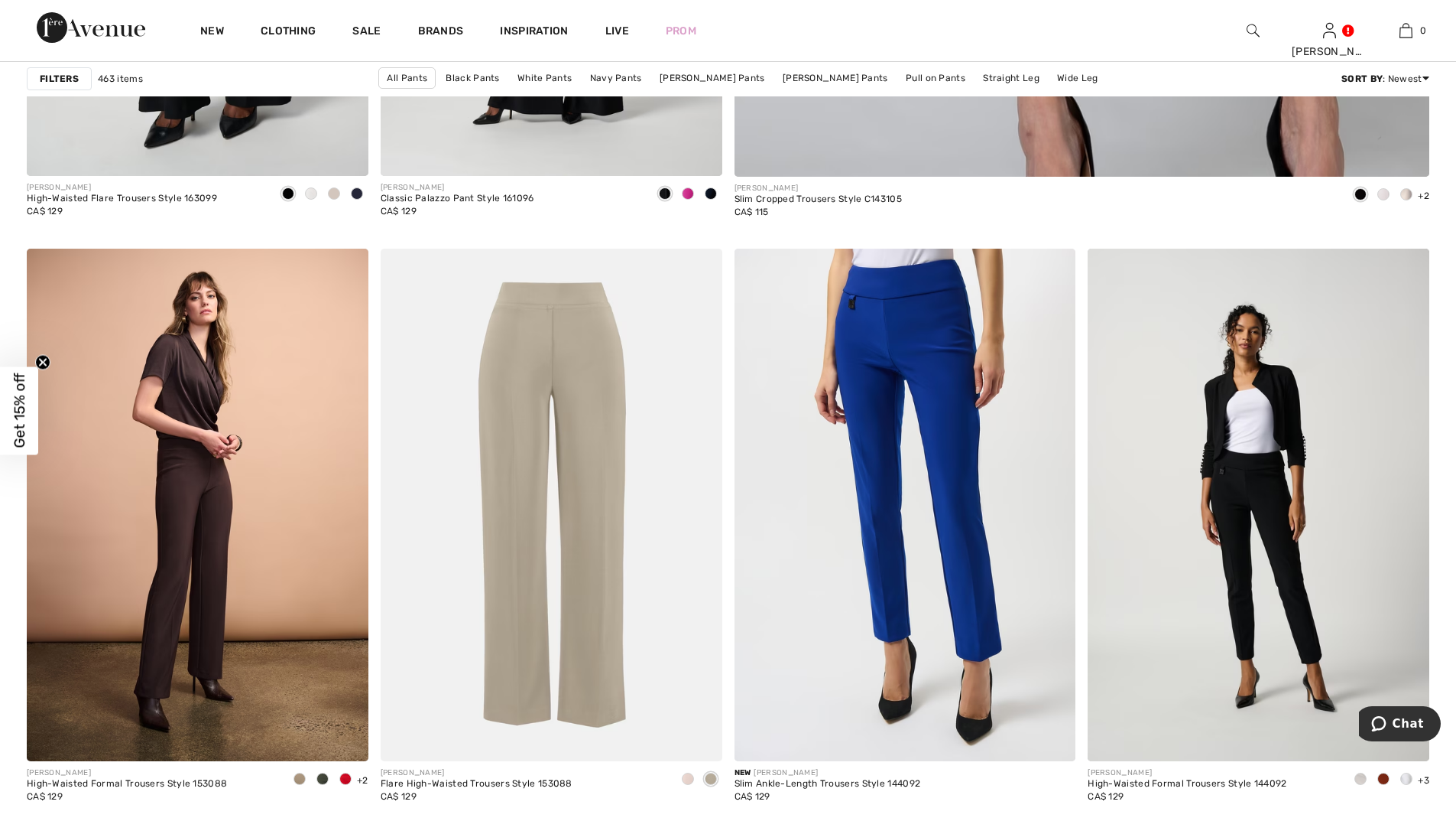
scroll to position [689, 0]
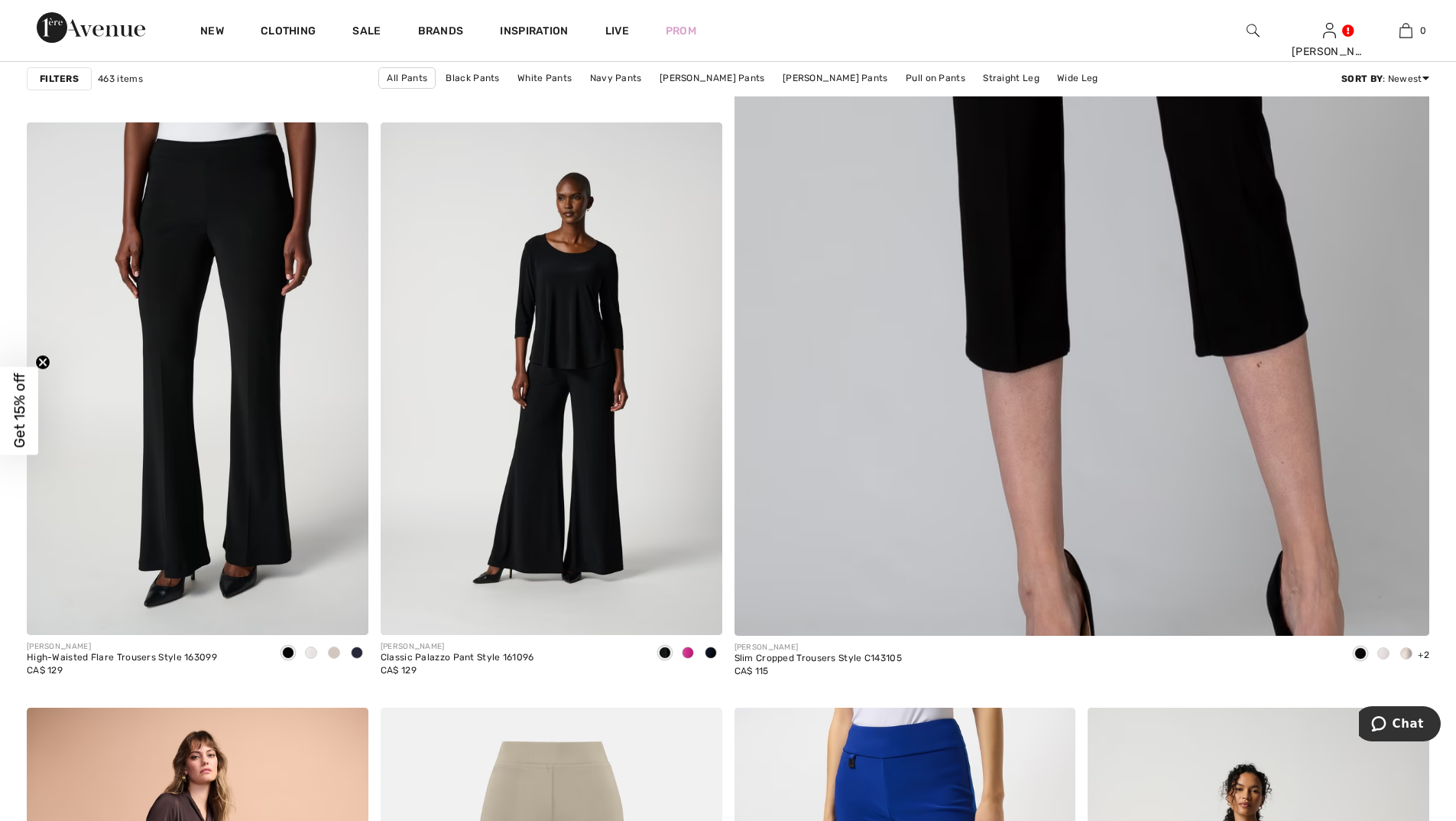
click at [1253, 26] on img at bounding box center [1253, 30] width 13 height 18
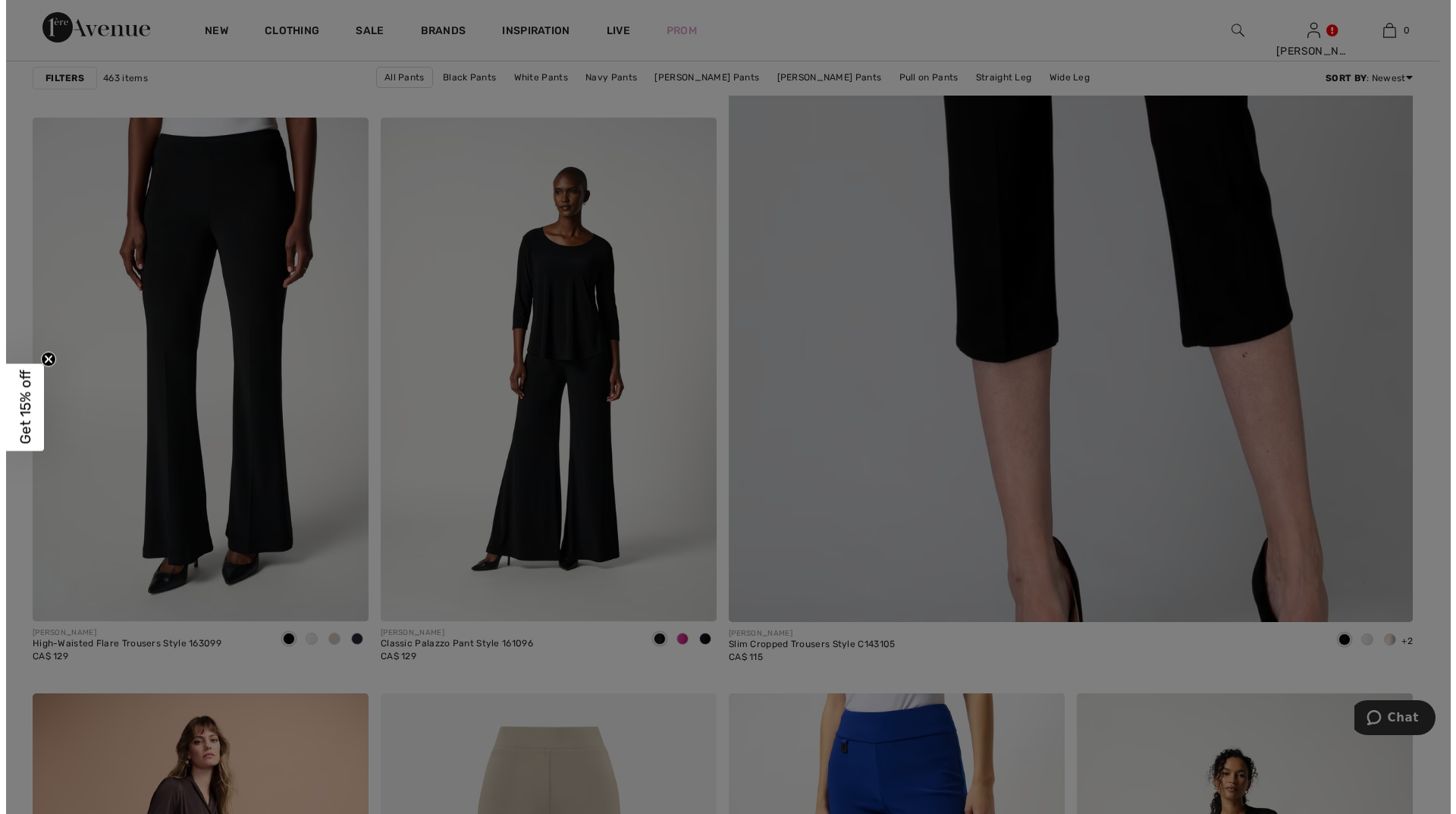
scroll to position [687, 0]
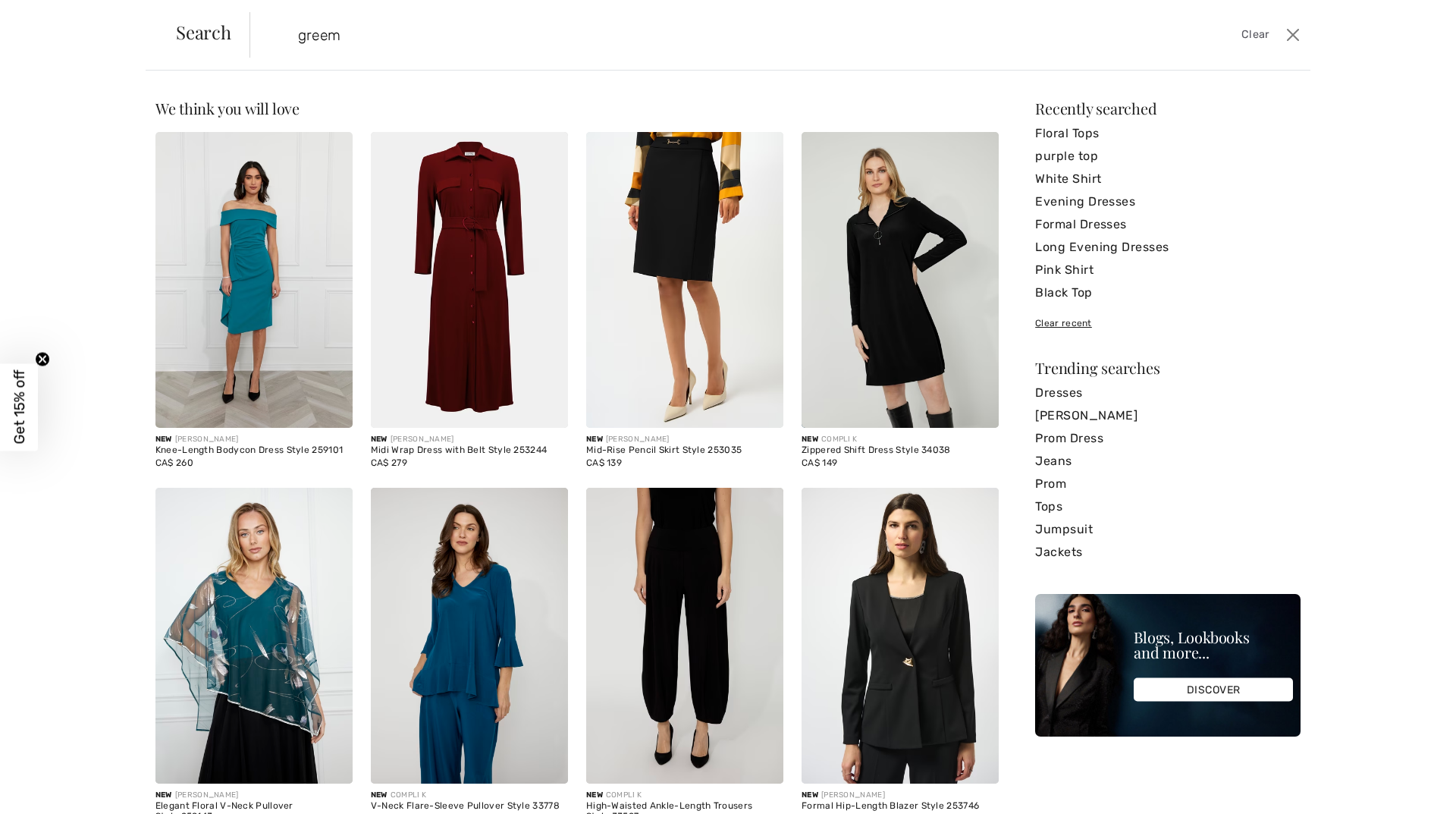
click at [355, 36] on input "greem" at bounding box center [659, 34] width 746 height 45
type input "green pants"
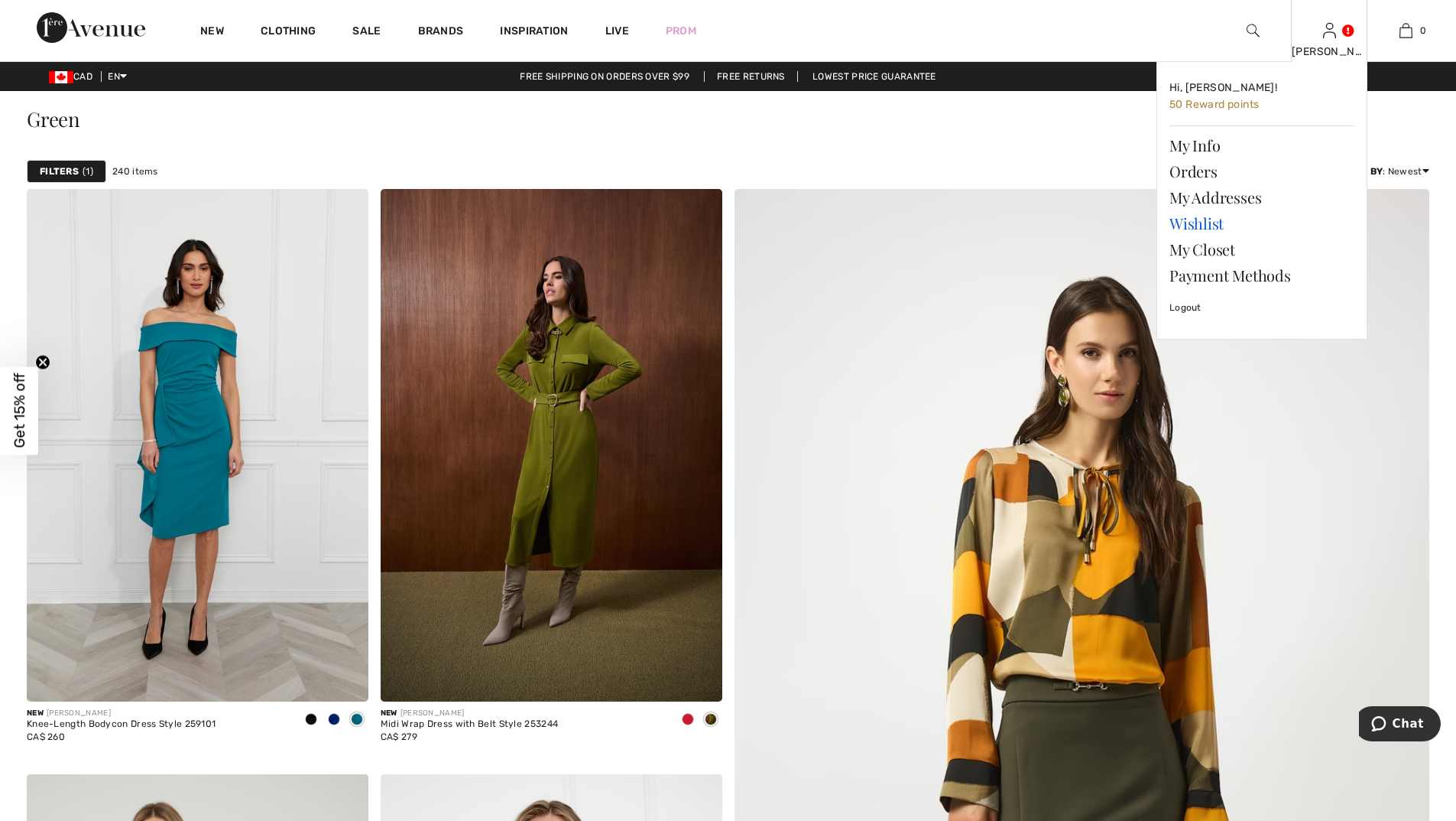
click at [1192, 226] on link "Wishlist" at bounding box center [1262, 223] width 185 height 26
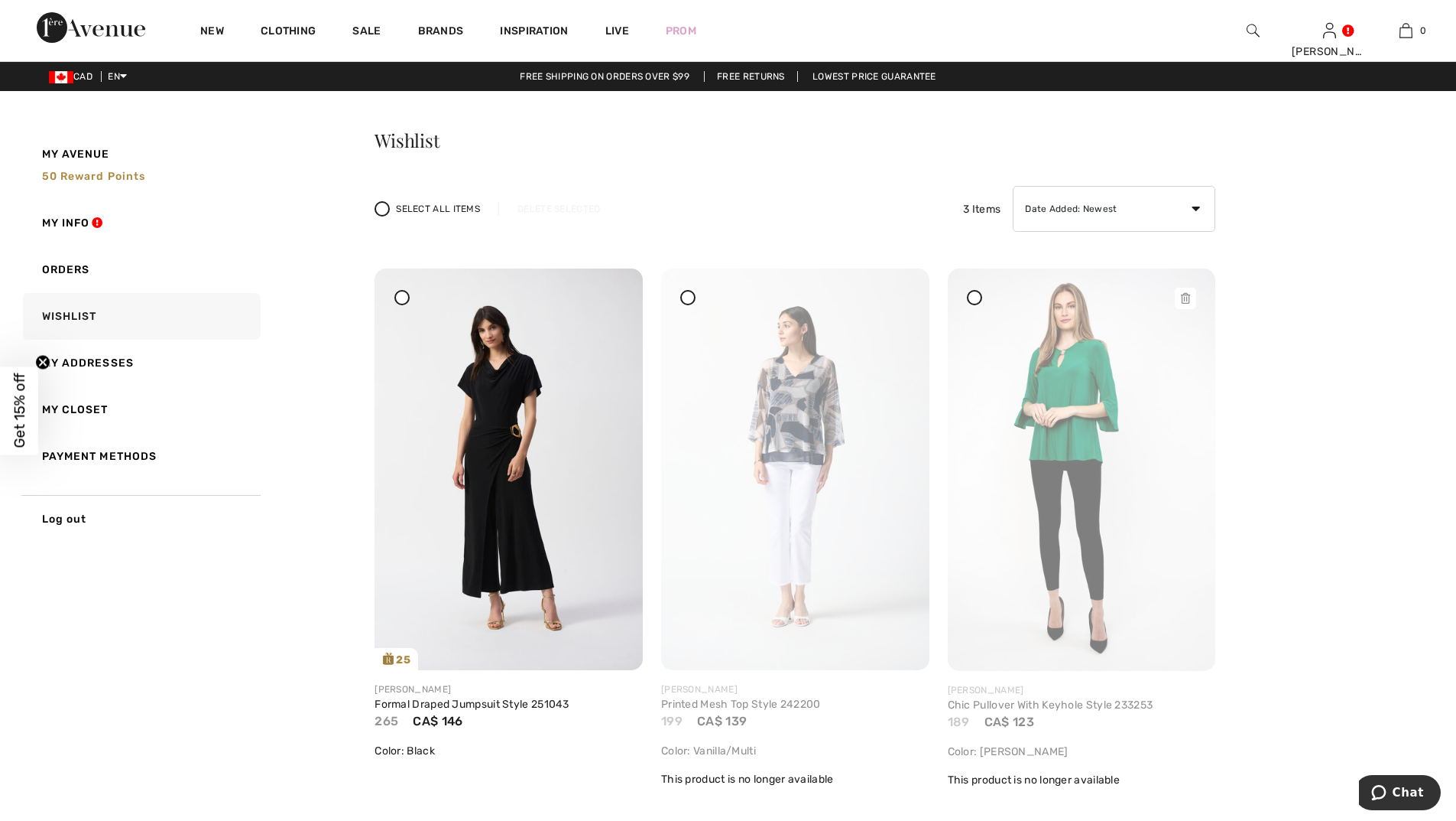
click at [1050, 388] on img at bounding box center [1082, 469] width 268 height 402
click at [1076, 403] on img at bounding box center [1082, 469] width 268 height 402
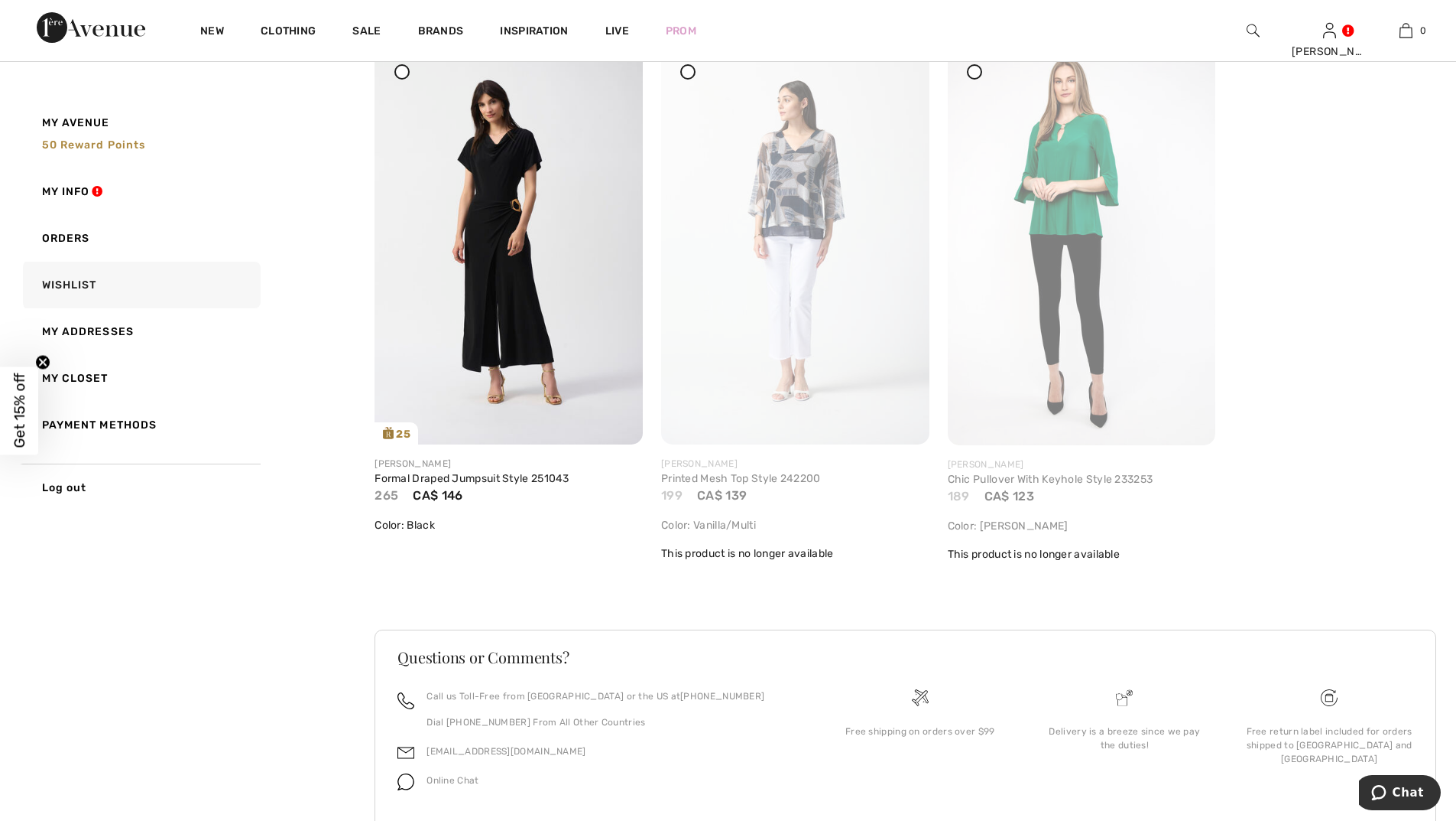
scroll to position [230, 0]
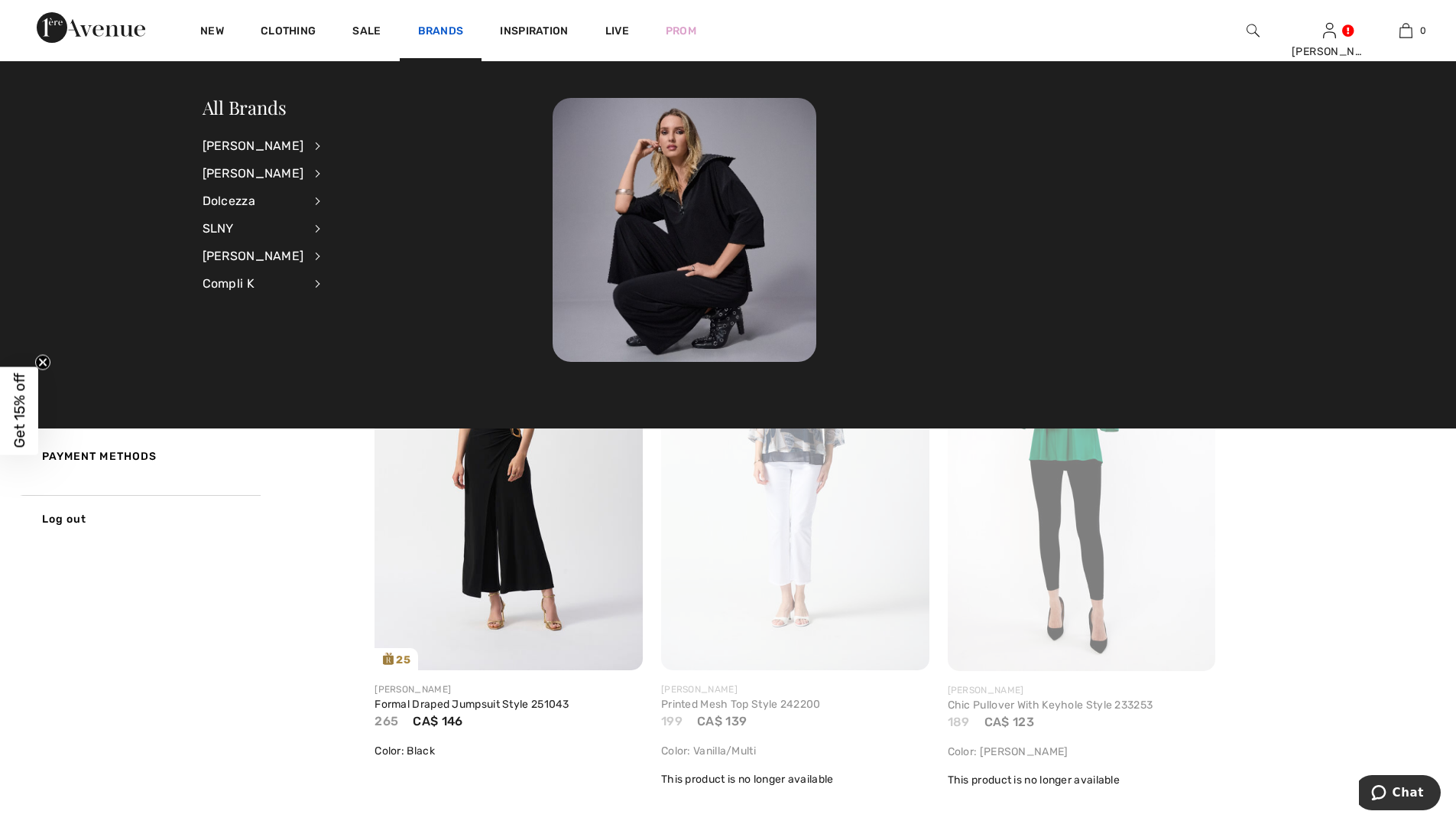
click at [437, 31] on link "Brands" at bounding box center [441, 33] width 46 height 16
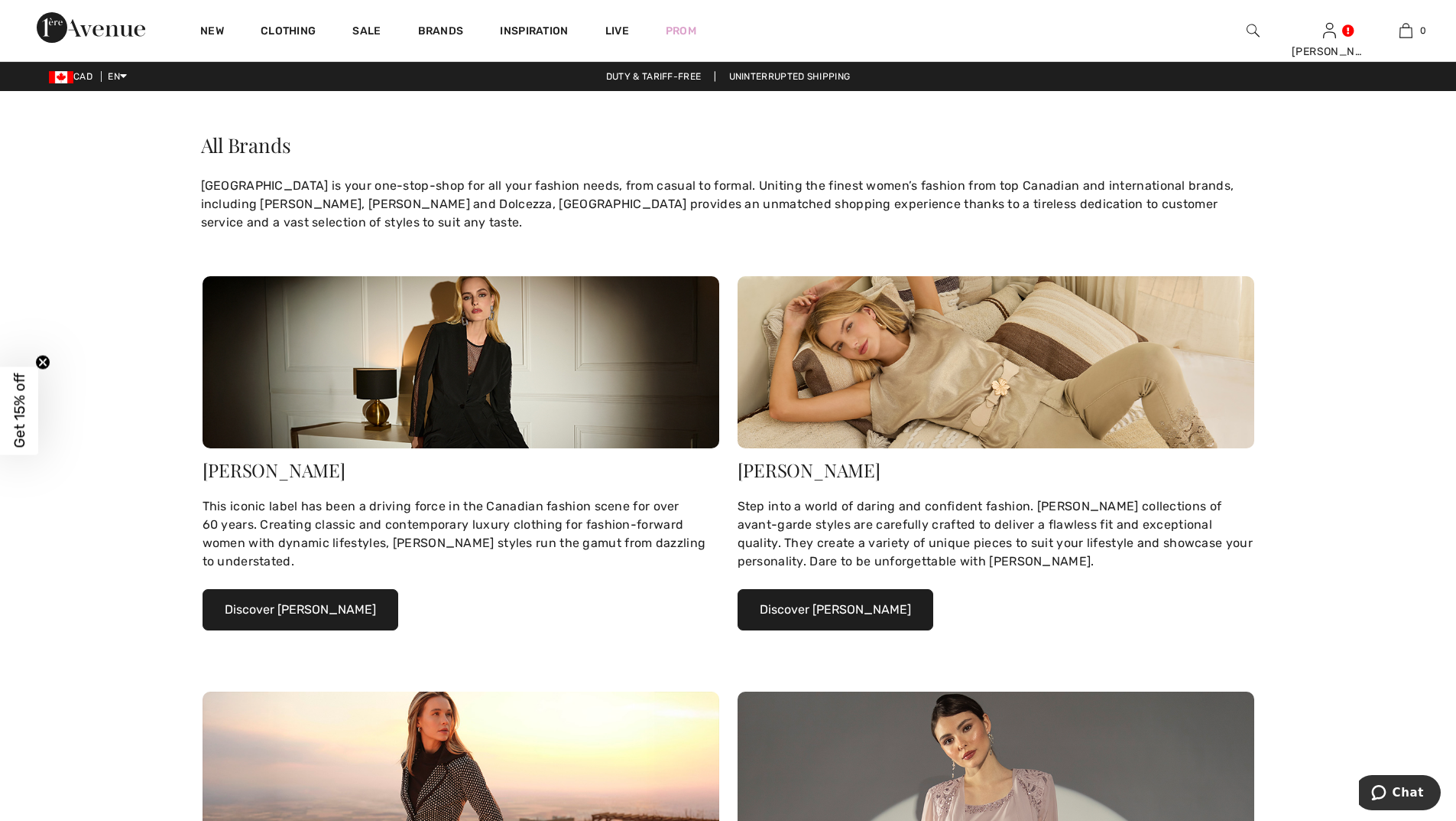
drag, startPoint x: 830, startPoint y: 593, endPoint x: 828, endPoint y: 600, distance: 7.3
click at [830, 597] on button "Discover Frank Lyman" at bounding box center [835, 609] width 196 height 41
click at [828, 601] on button "Discover Frank Lyman" at bounding box center [835, 609] width 196 height 41
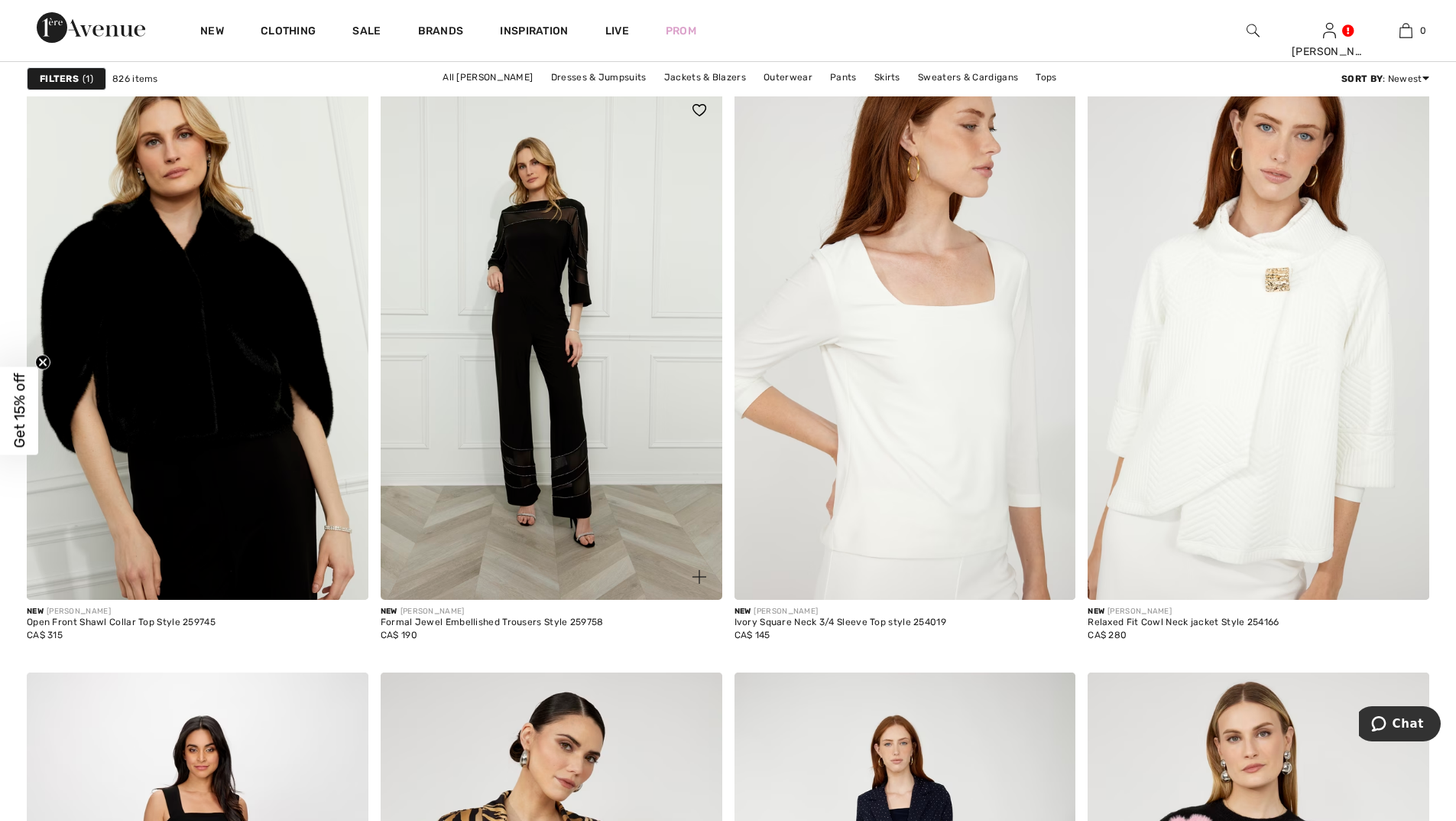
click at [537, 255] on img at bounding box center [551, 344] width 342 height 513
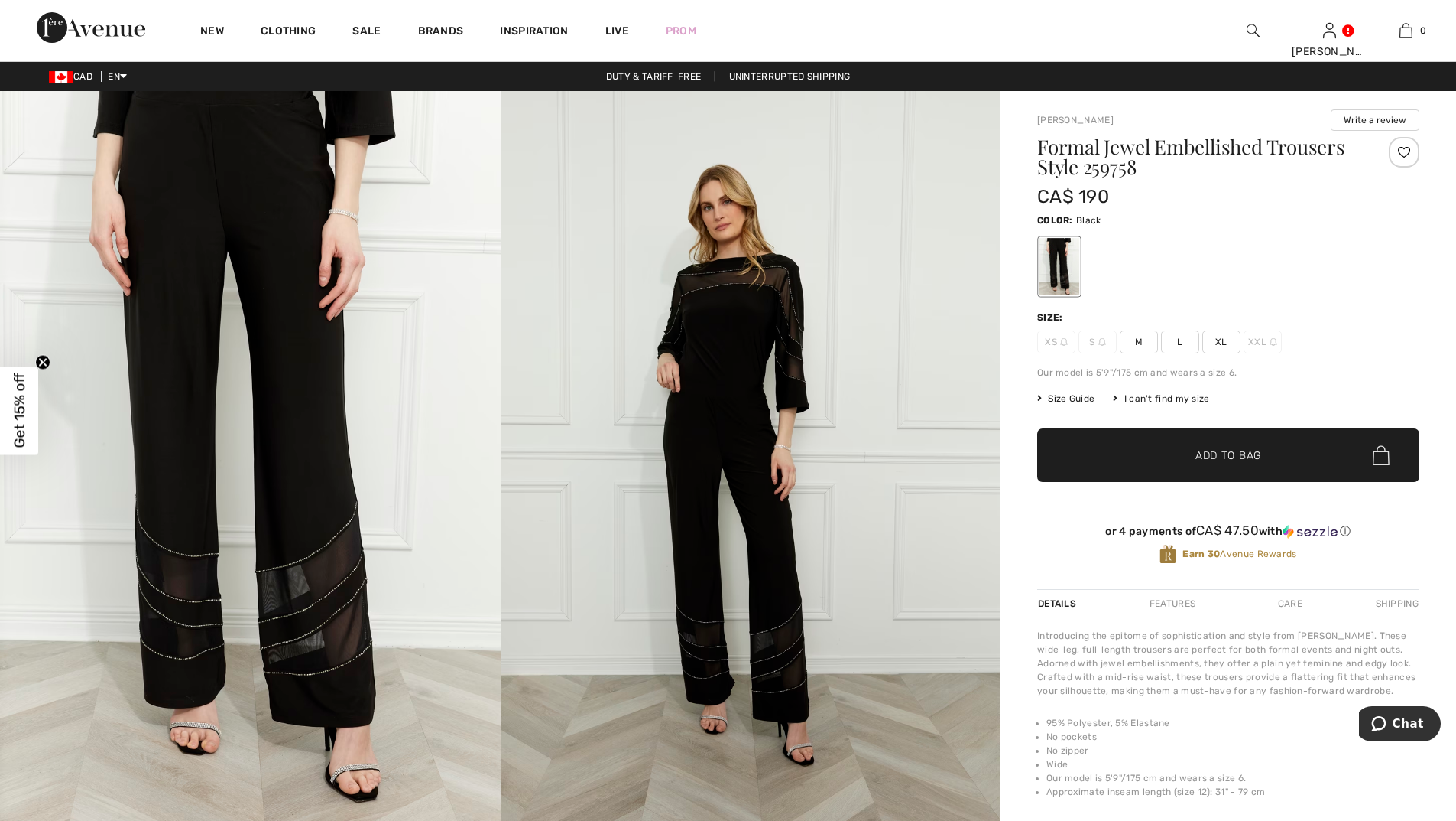
click at [1223, 336] on span "XL" at bounding box center [1222, 341] width 38 height 23
click at [1180, 456] on span "✔ Added to Bag" at bounding box center [1205, 455] width 93 height 16
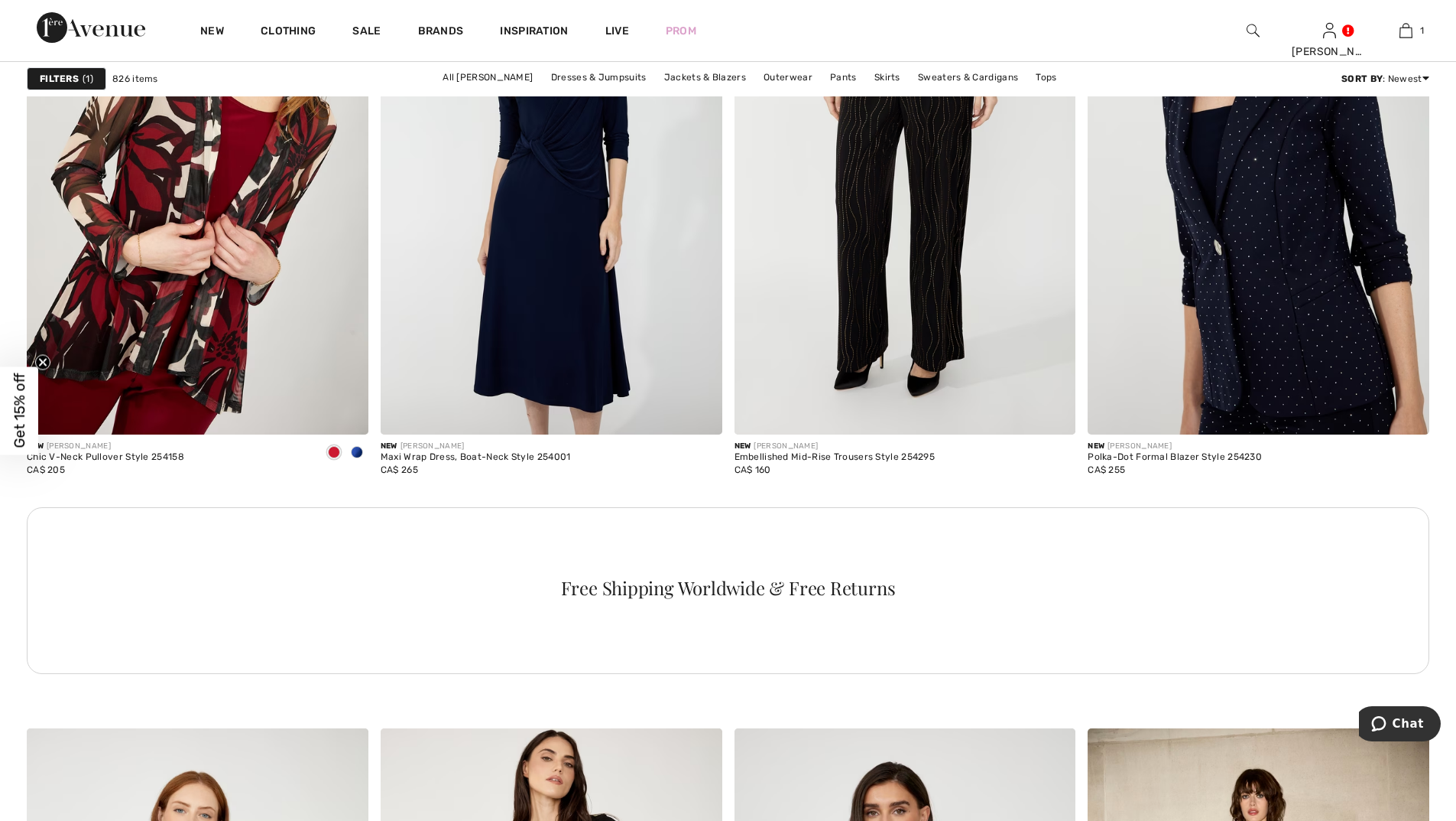
scroll to position [2273, 0]
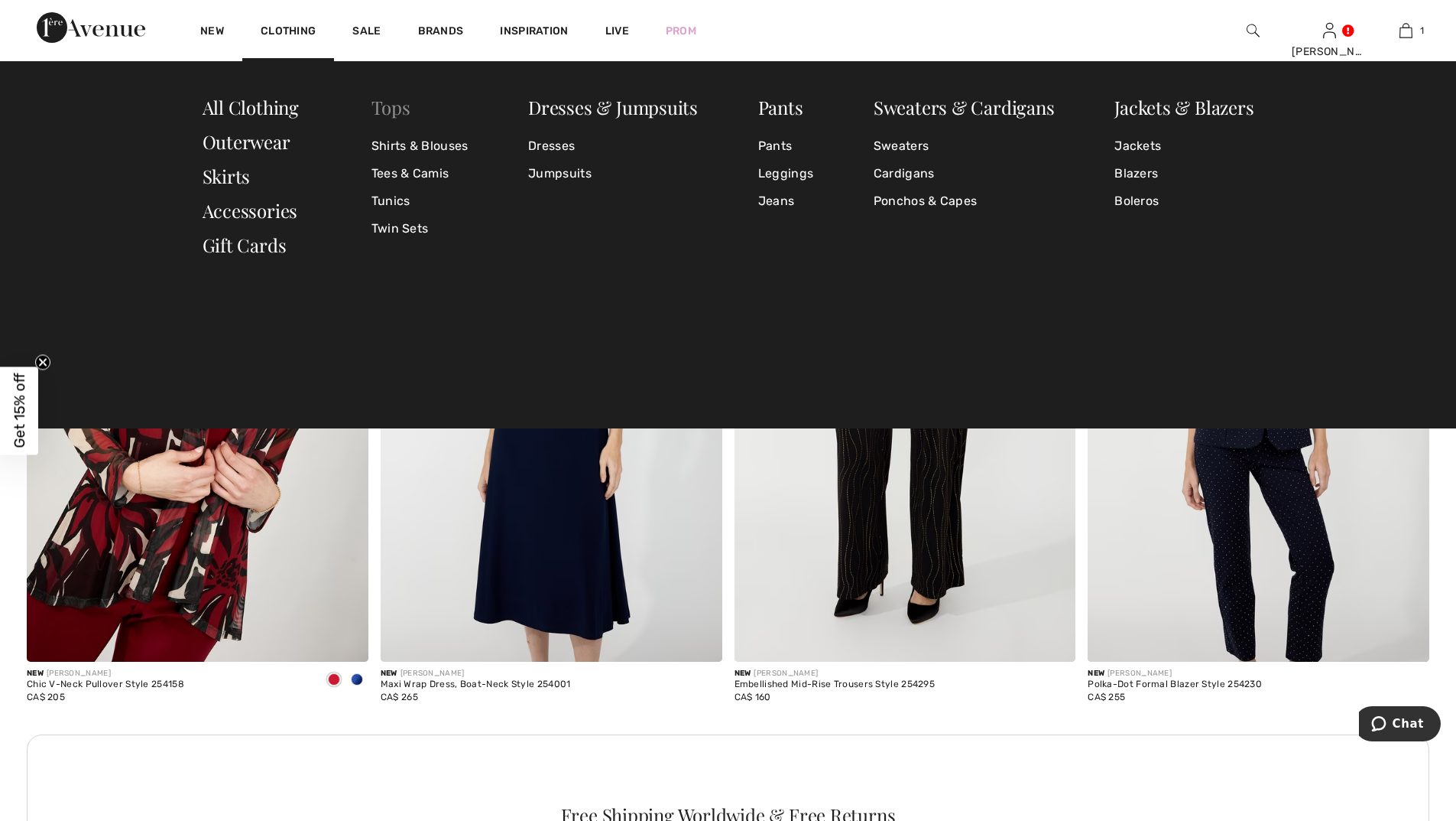
click at [393, 105] on link "Tops" at bounding box center [390, 107] width 39 height 25
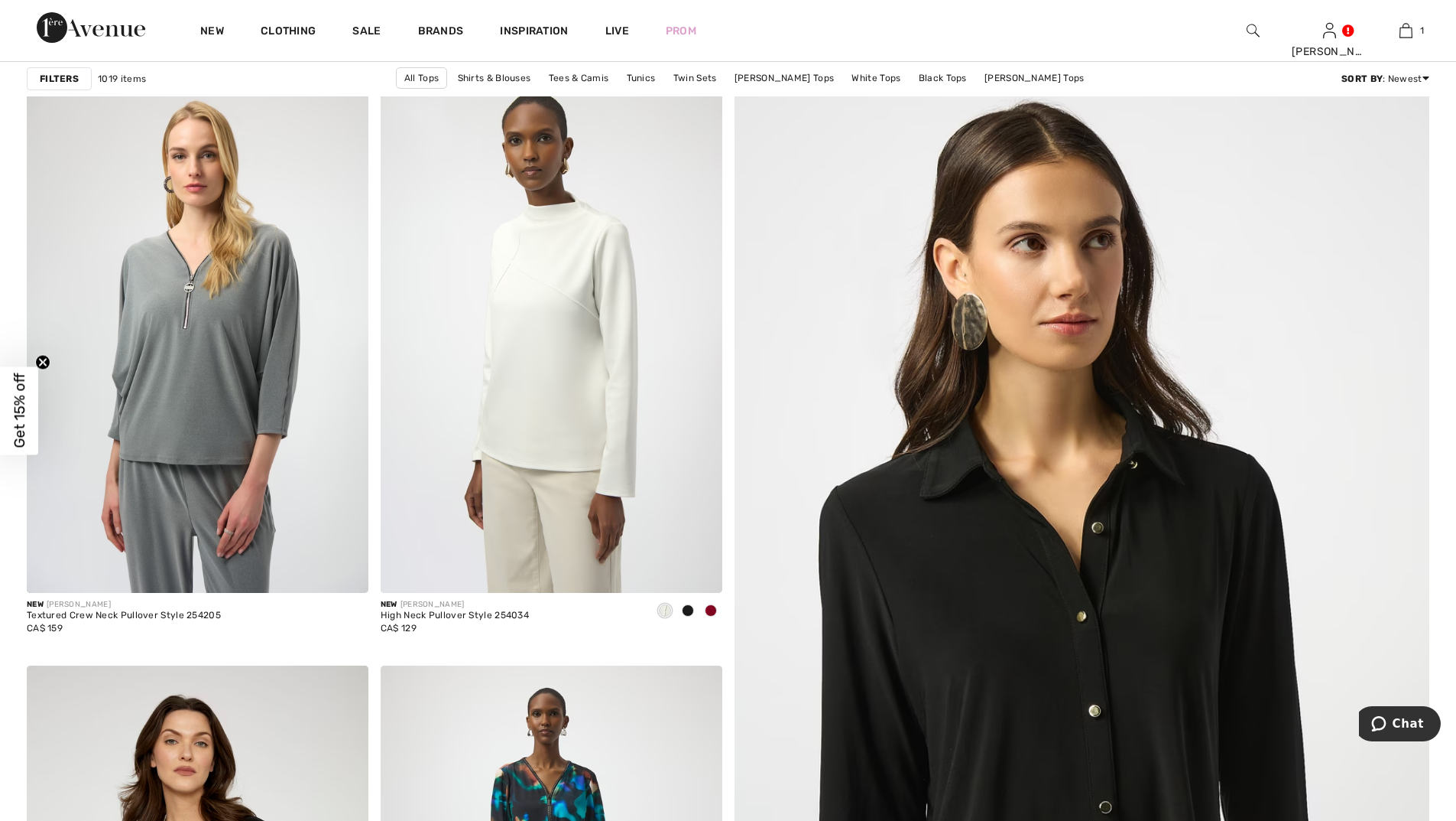
click at [50, 77] on strong "Filters" at bounding box center [59, 78] width 39 height 14
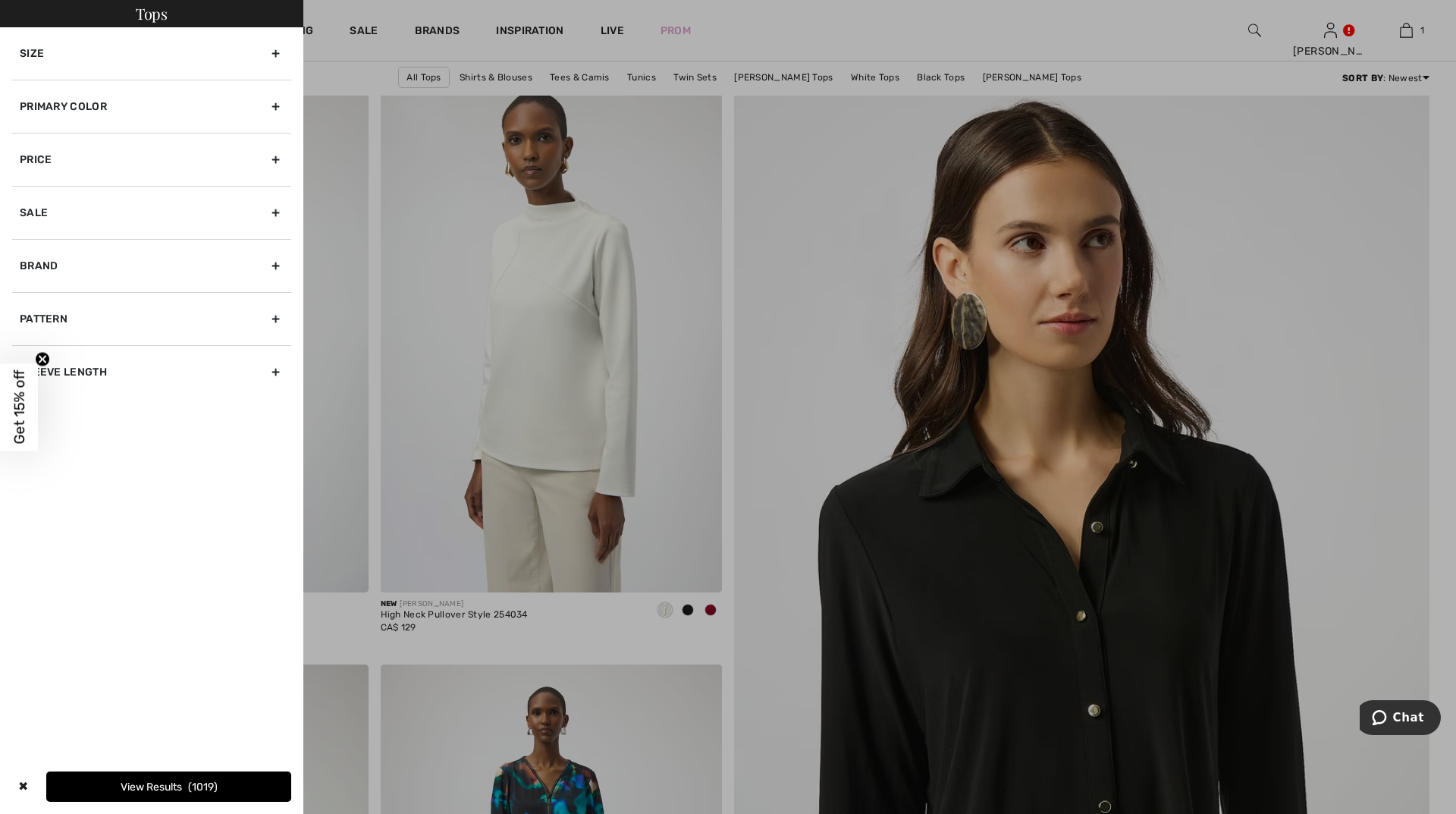
click at [87, 106] on div "Primary Color" at bounding box center [151, 106] width 279 height 53
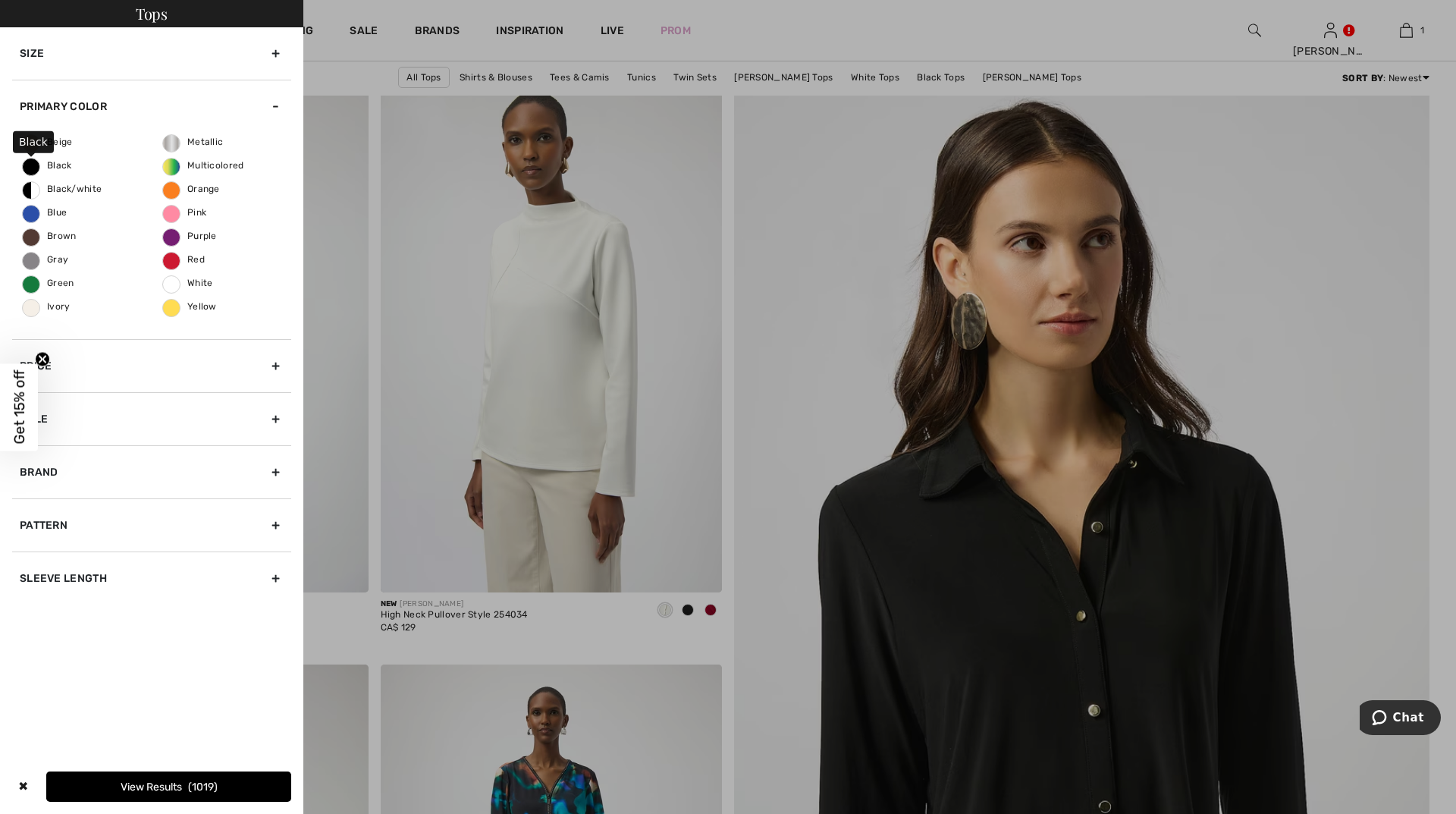
click at [28, 165] on span "Black" at bounding box center [47, 166] width 49 height 11
click at [0, 0] on input "Black" at bounding box center [0, 0] width 0 height 0
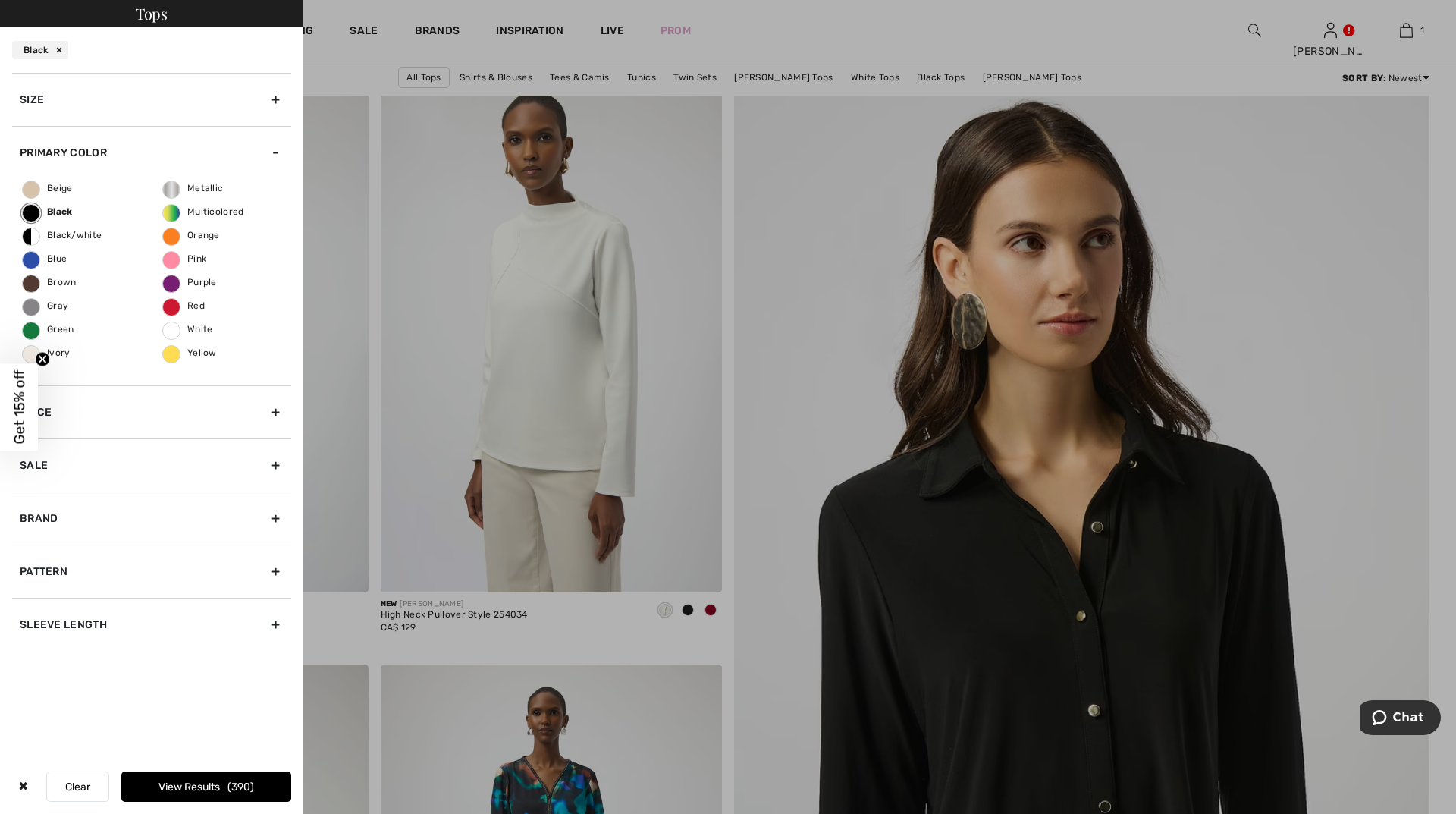
click at [218, 784] on button "View Results 390" at bounding box center [206, 787] width 170 height 31
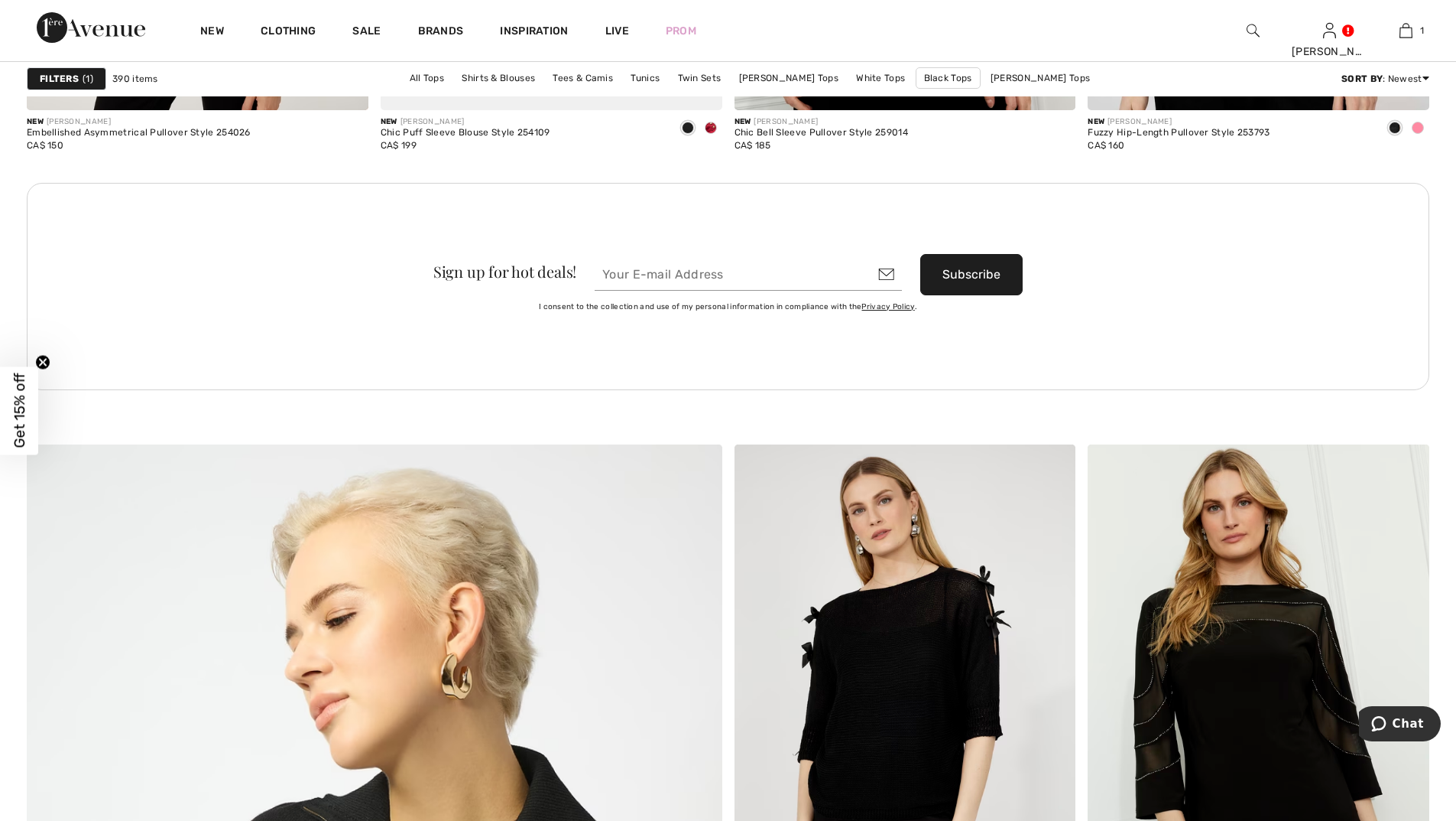
scroll to position [4665, 0]
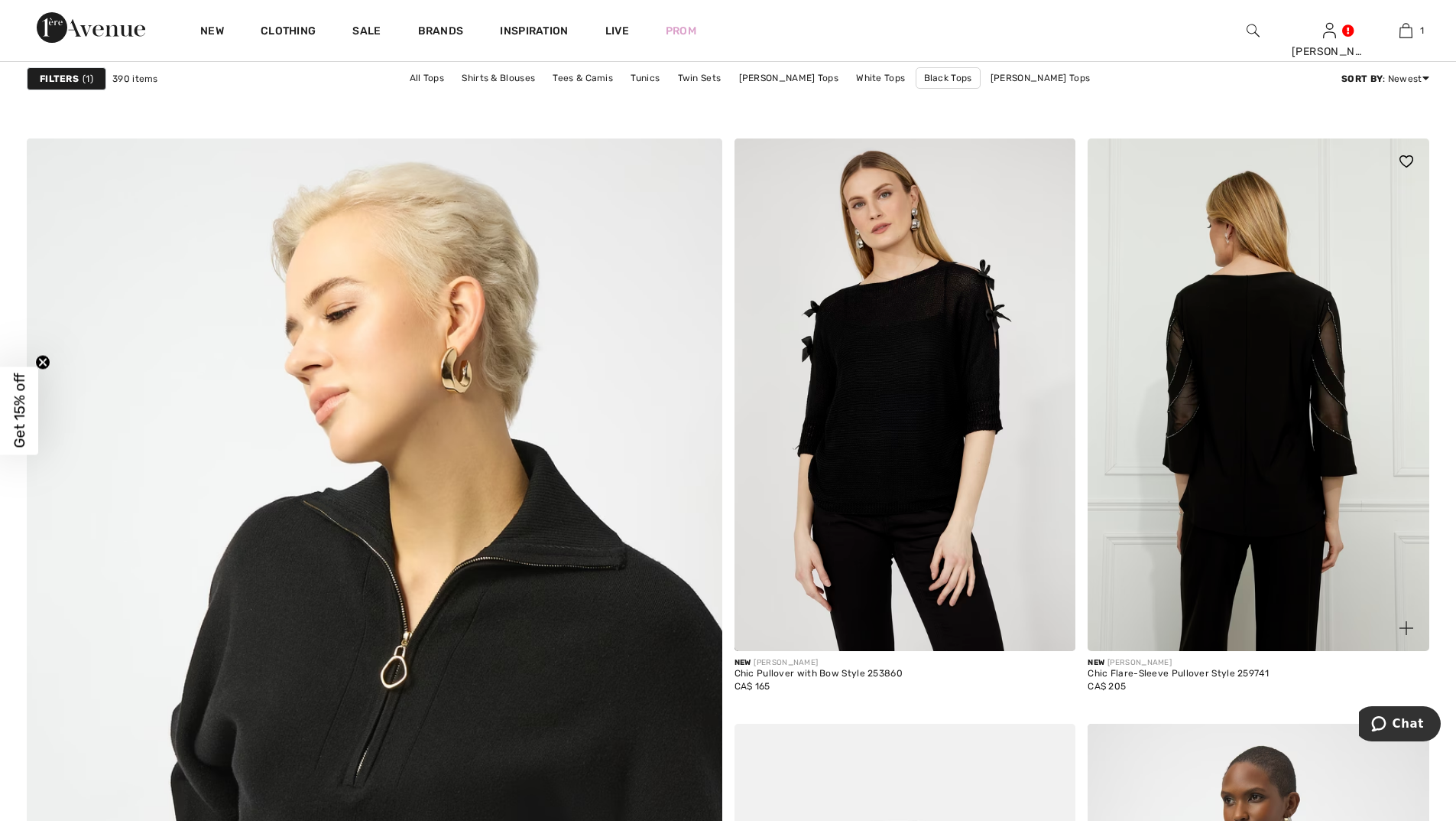
click at [1247, 363] on img at bounding box center [1258, 395] width 342 height 513
